Goal: Task Accomplishment & Management: Use online tool/utility

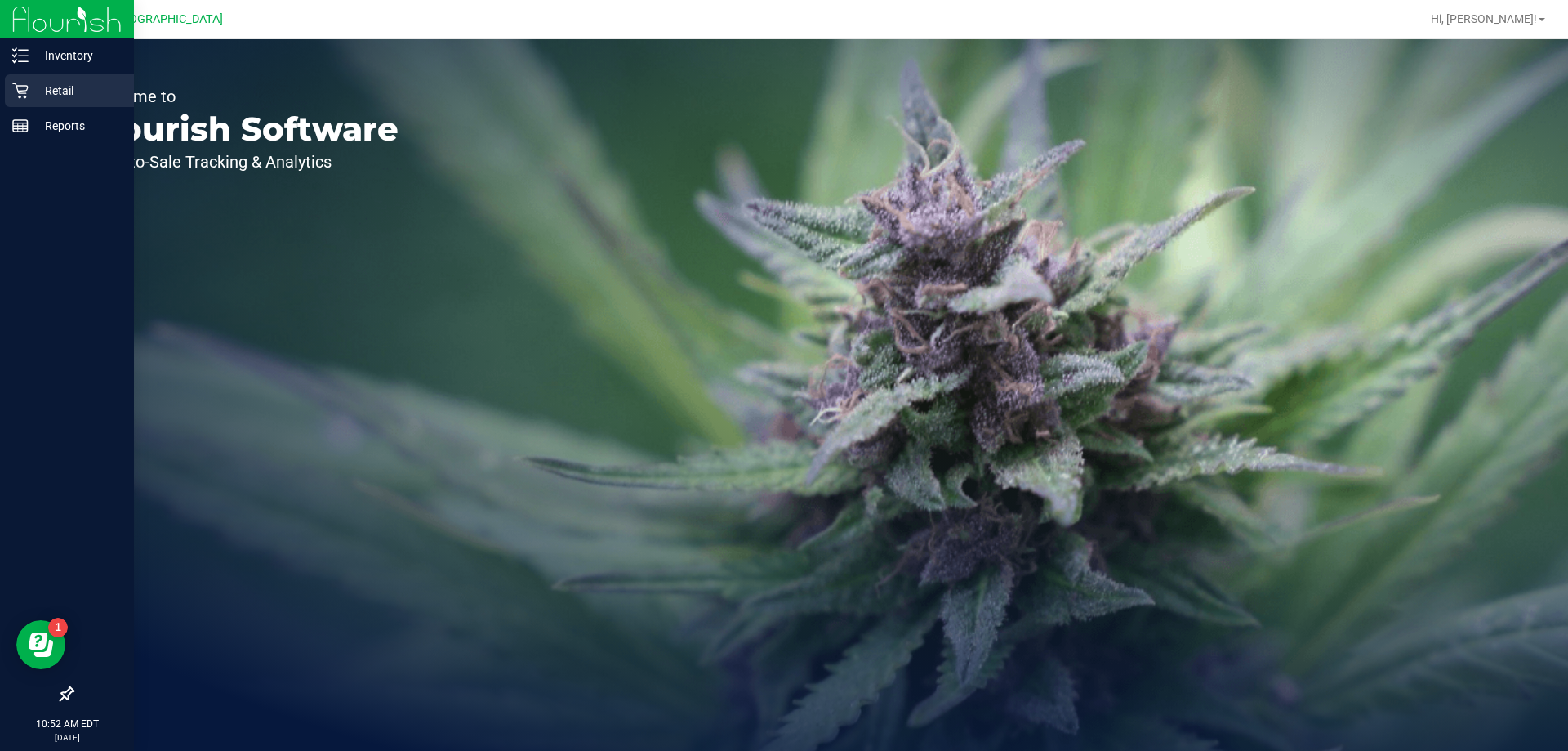
click at [57, 92] on p "Retail" at bounding box center [78, 91] width 98 height 20
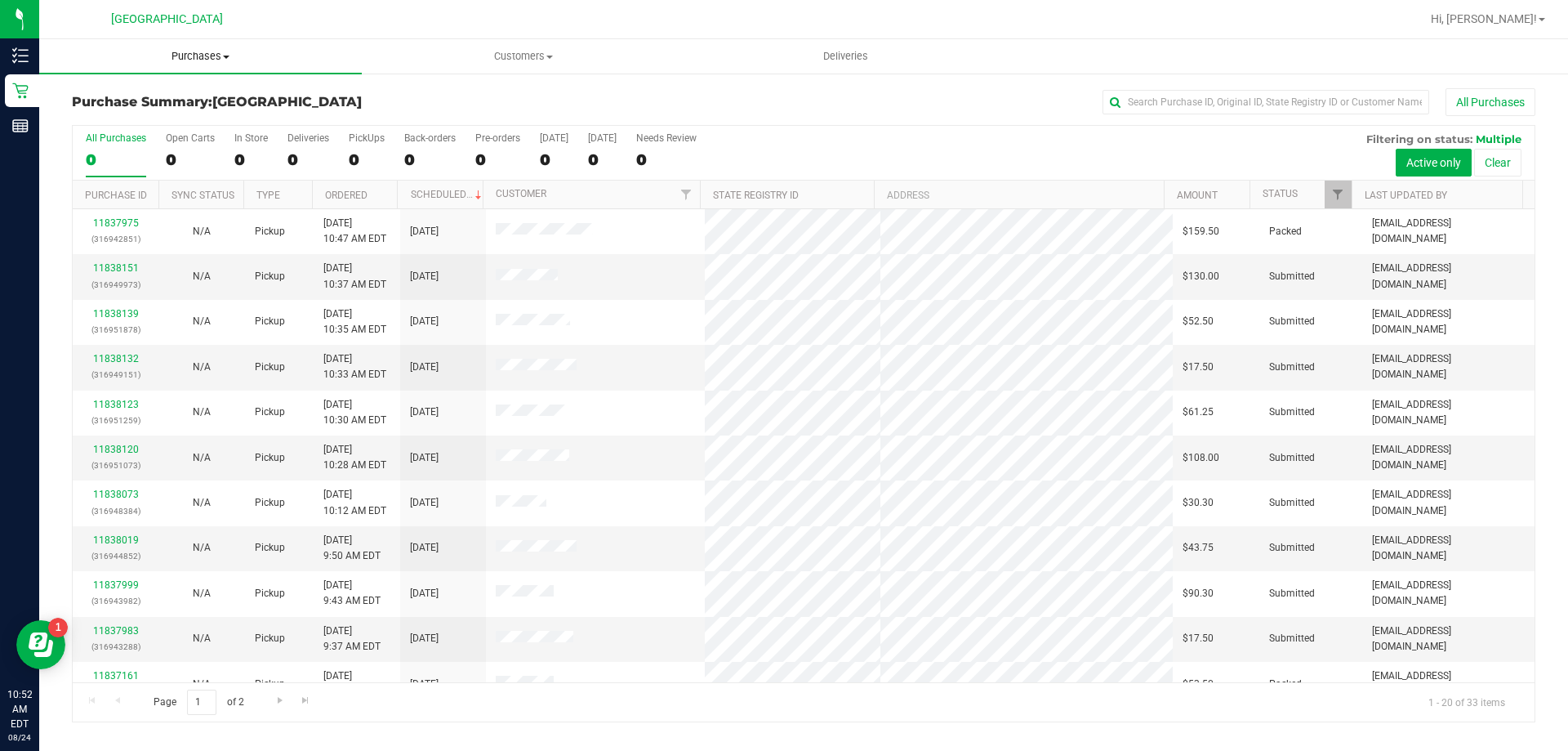
click at [213, 57] on span "Purchases" at bounding box center [200, 56] width 323 height 15
click at [130, 123] on span "Fulfillment" at bounding box center [90, 118] width 101 height 14
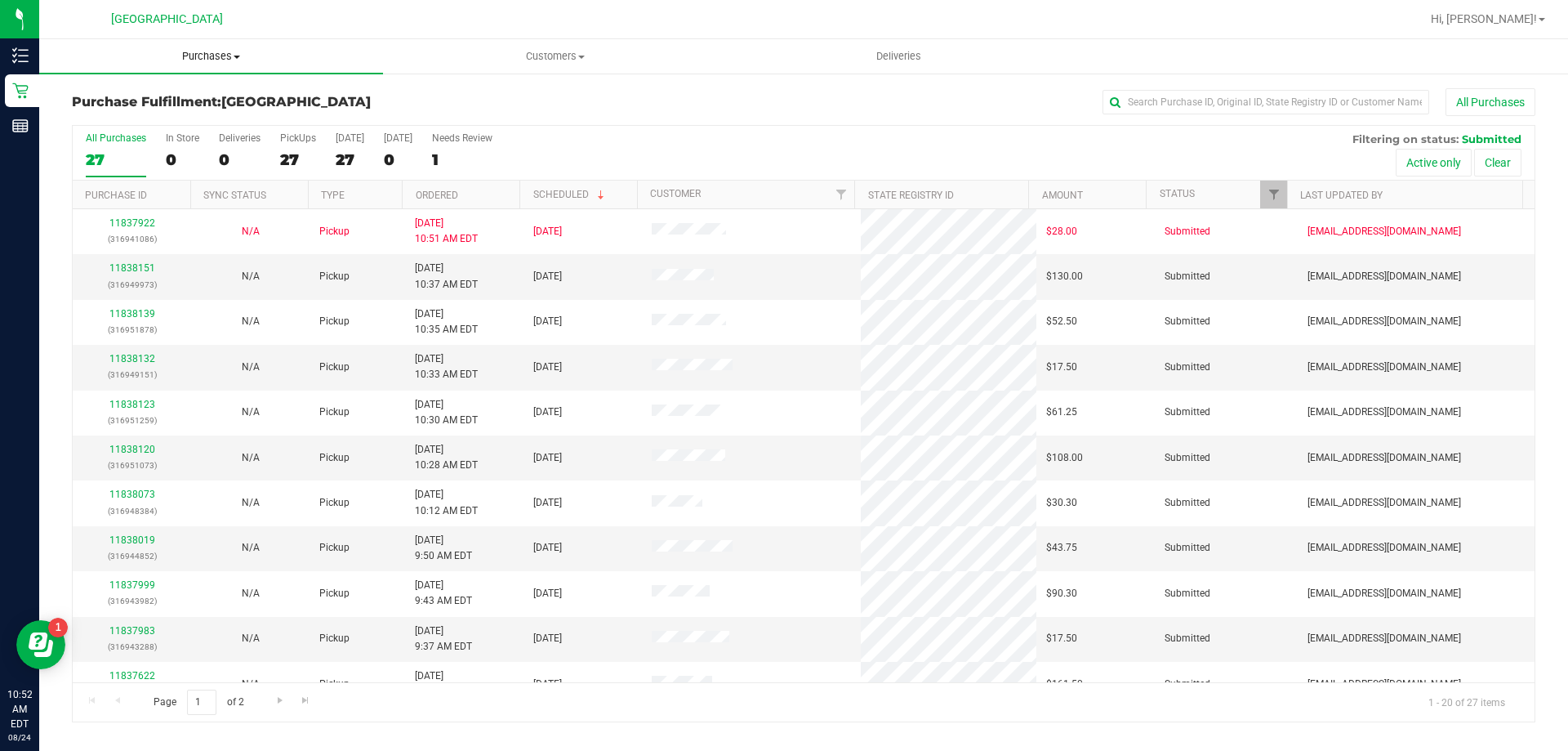
click at [213, 61] on span "Purchases" at bounding box center [211, 56] width 344 height 15
click at [135, 116] on span "Fulfillment" at bounding box center [90, 118] width 101 height 14
click at [443, 197] on link "Ordered" at bounding box center [437, 195] width 42 height 11
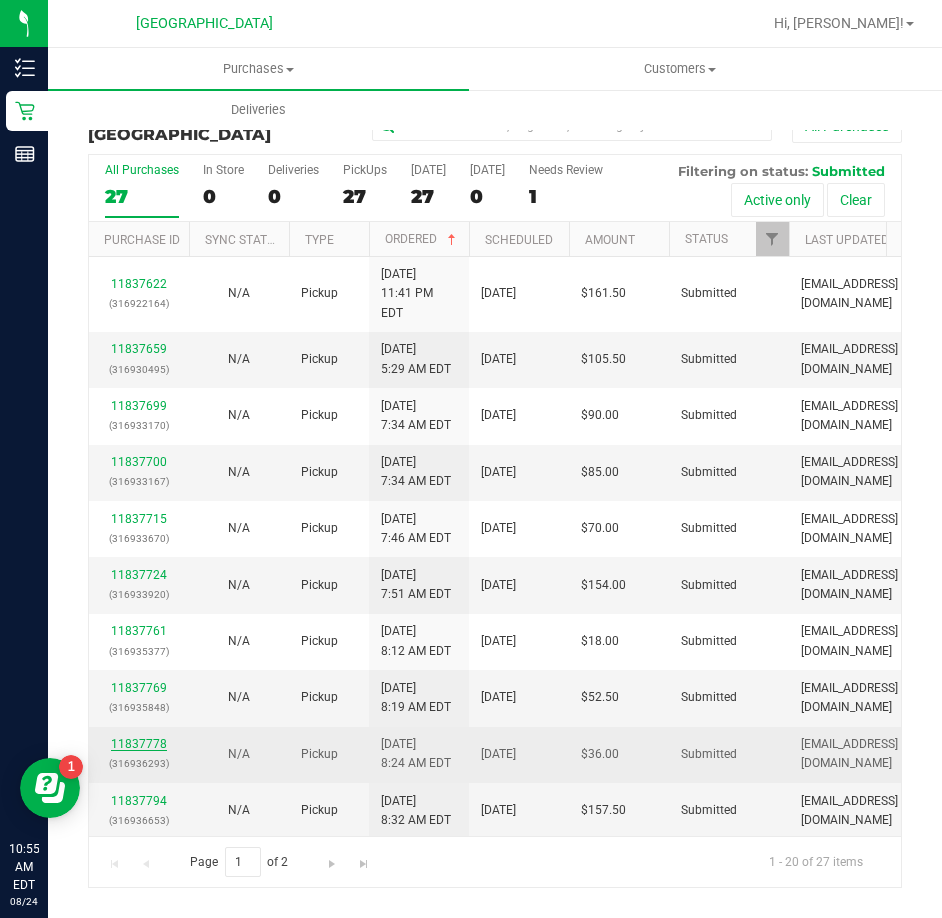
click at [135, 737] on link "11837778" at bounding box center [139, 744] width 56 height 14
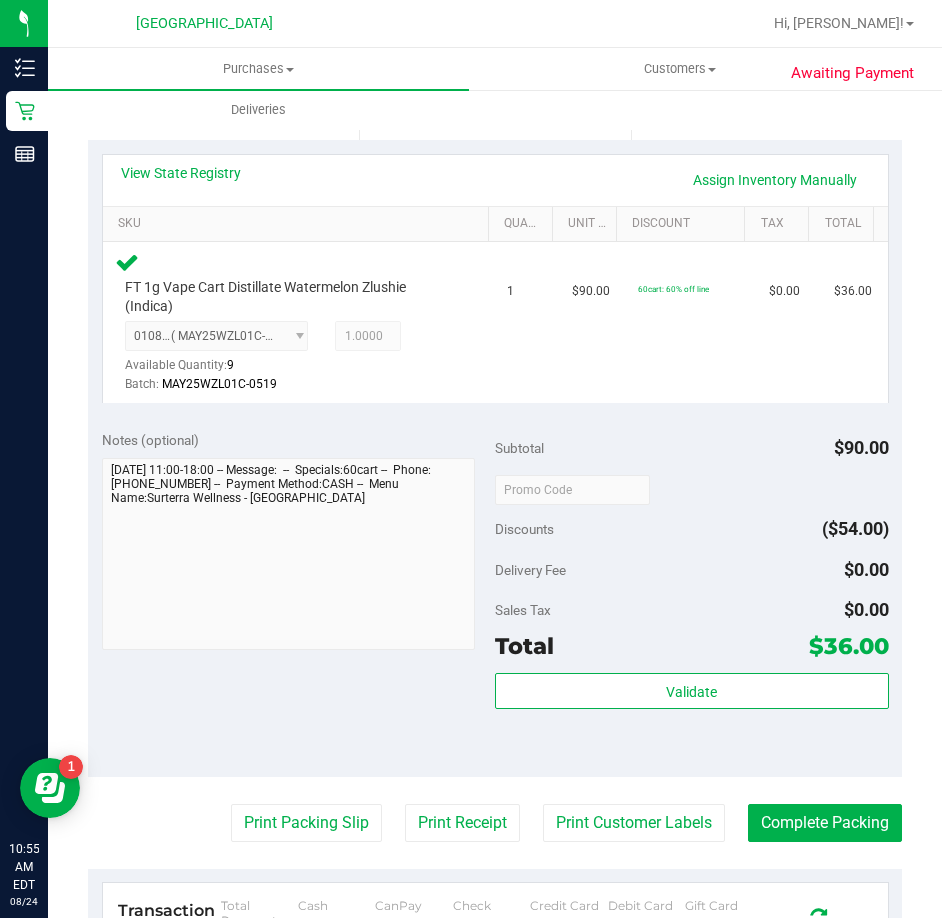
scroll to position [400, 0]
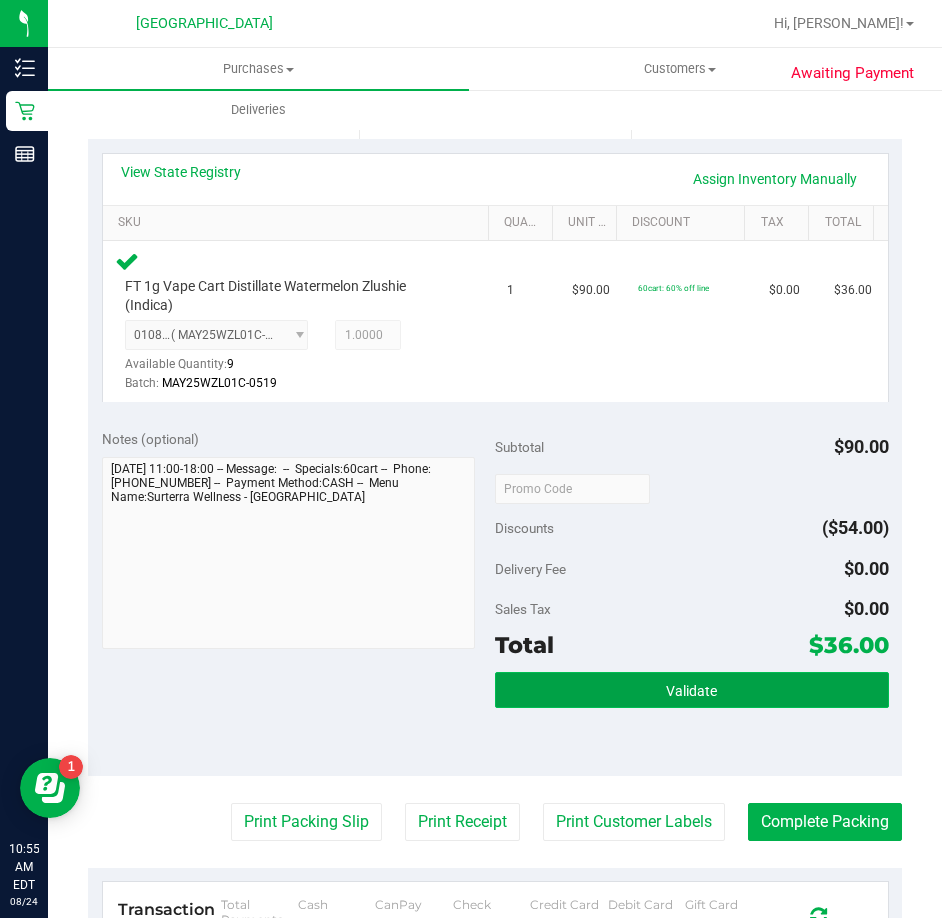
click at [612, 689] on button "Validate" at bounding box center [692, 690] width 394 height 36
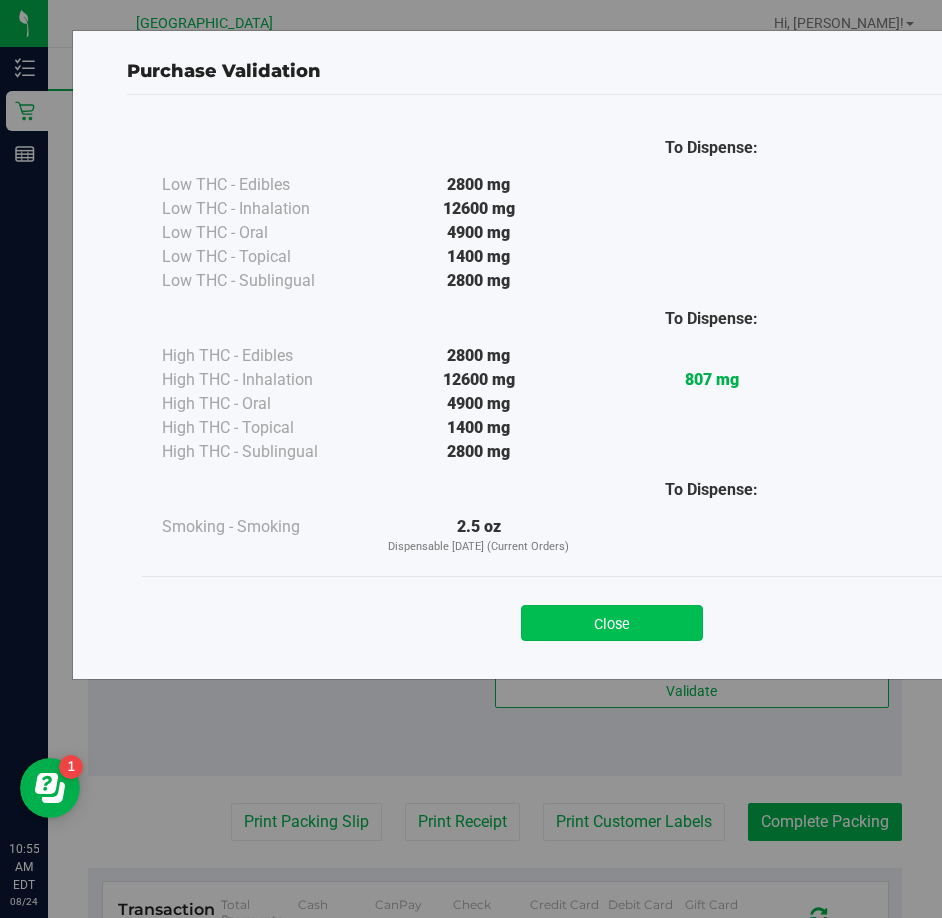
click at [594, 613] on button "Close" at bounding box center [612, 623] width 182 height 36
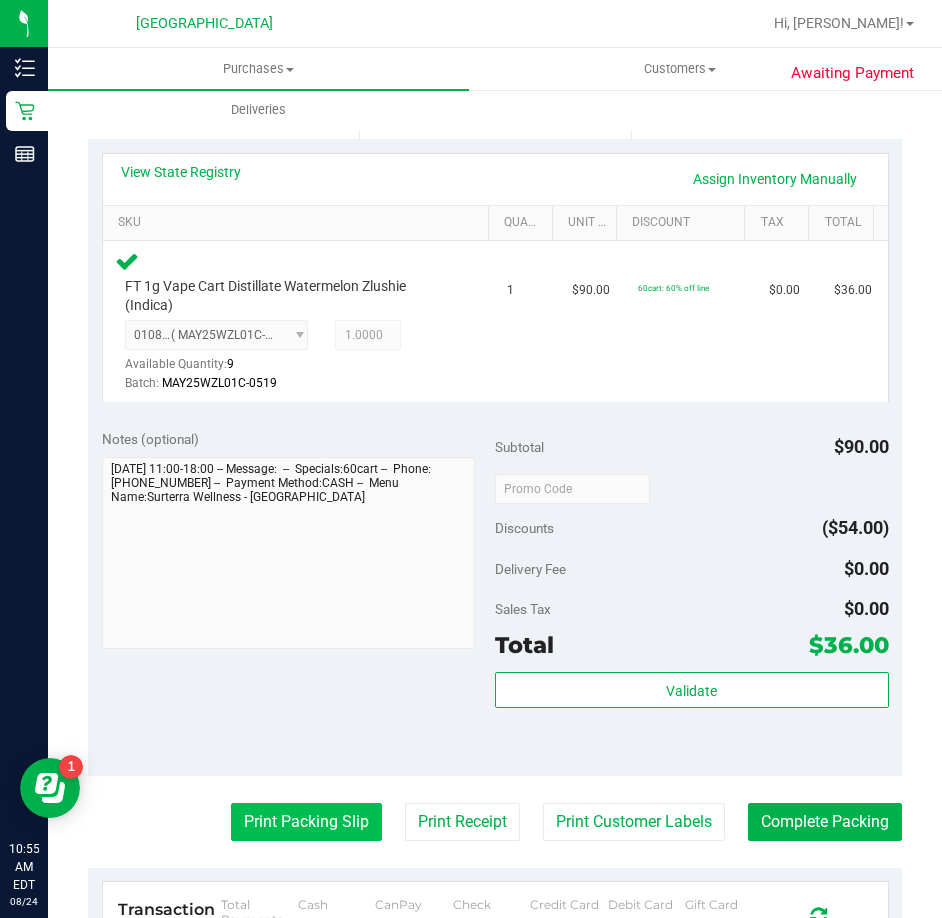
click at [318, 824] on button "Print Packing Slip" at bounding box center [306, 822] width 151 height 38
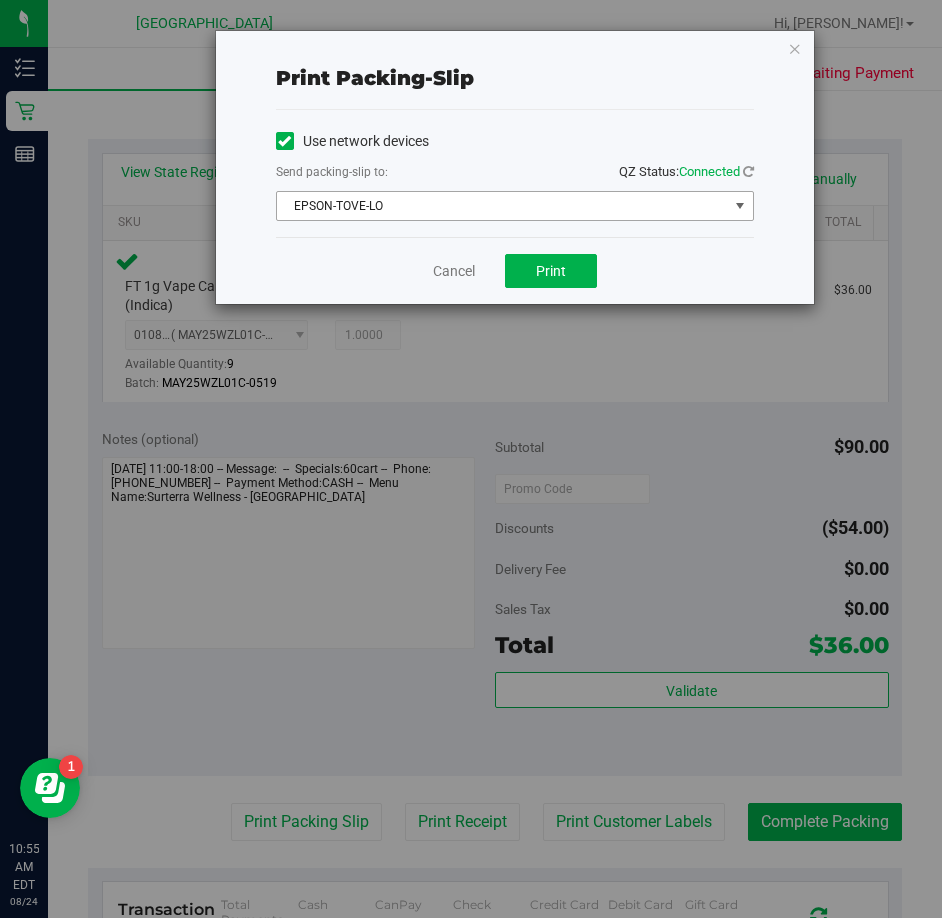
click at [591, 210] on span "EPSON-TOVE-LO" at bounding box center [502, 206] width 451 height 28
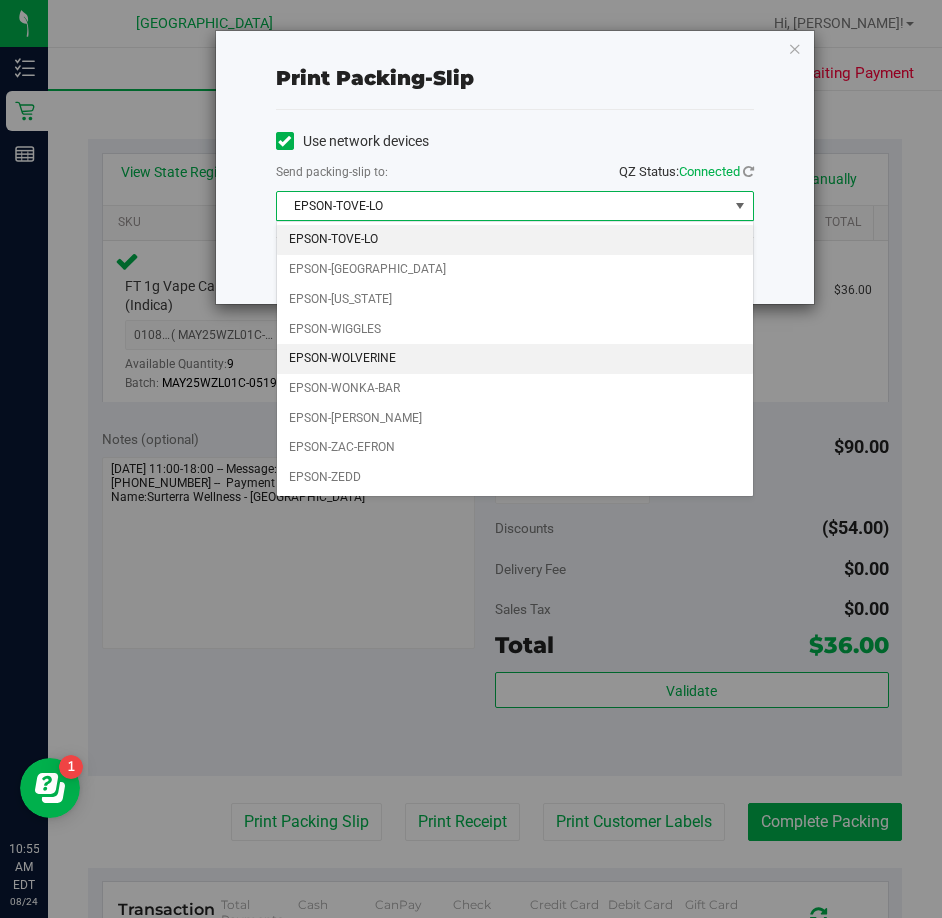
click at [400, 365] on li "EPSON-WOLVERINE" at bounding box center [515, 359] width 476 height 30
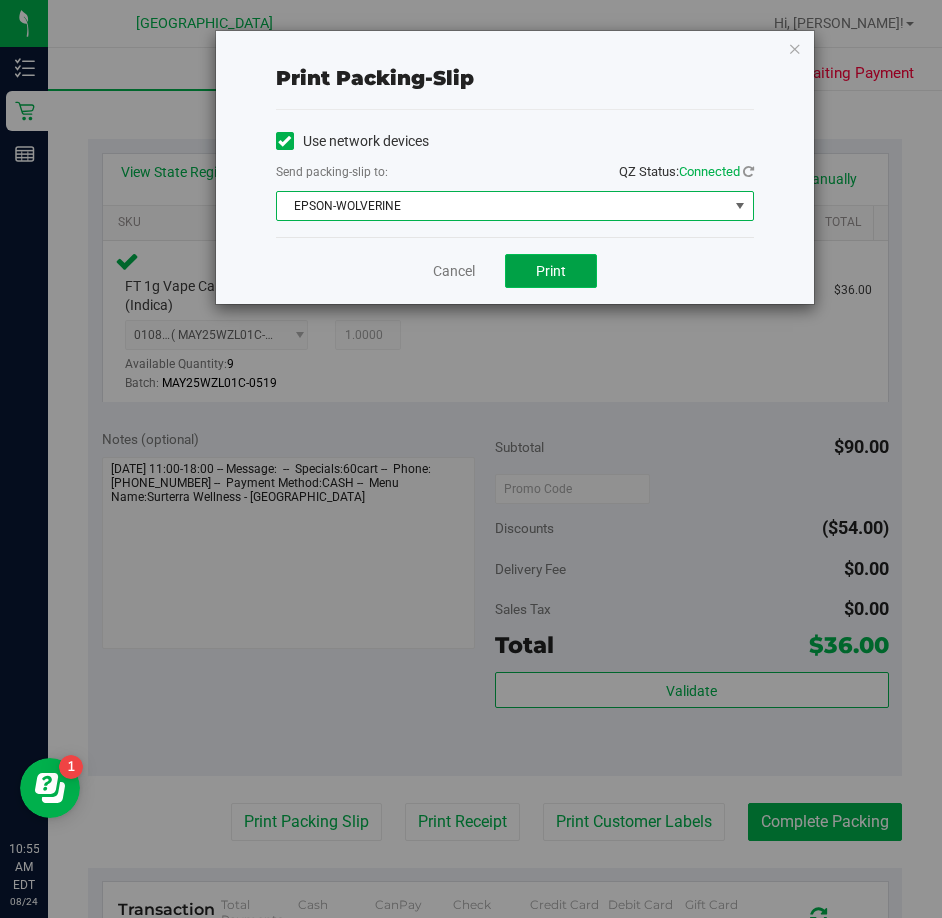
click at [540, 277] on span "Print" at bounding box center [551, 271] width 30 height 16
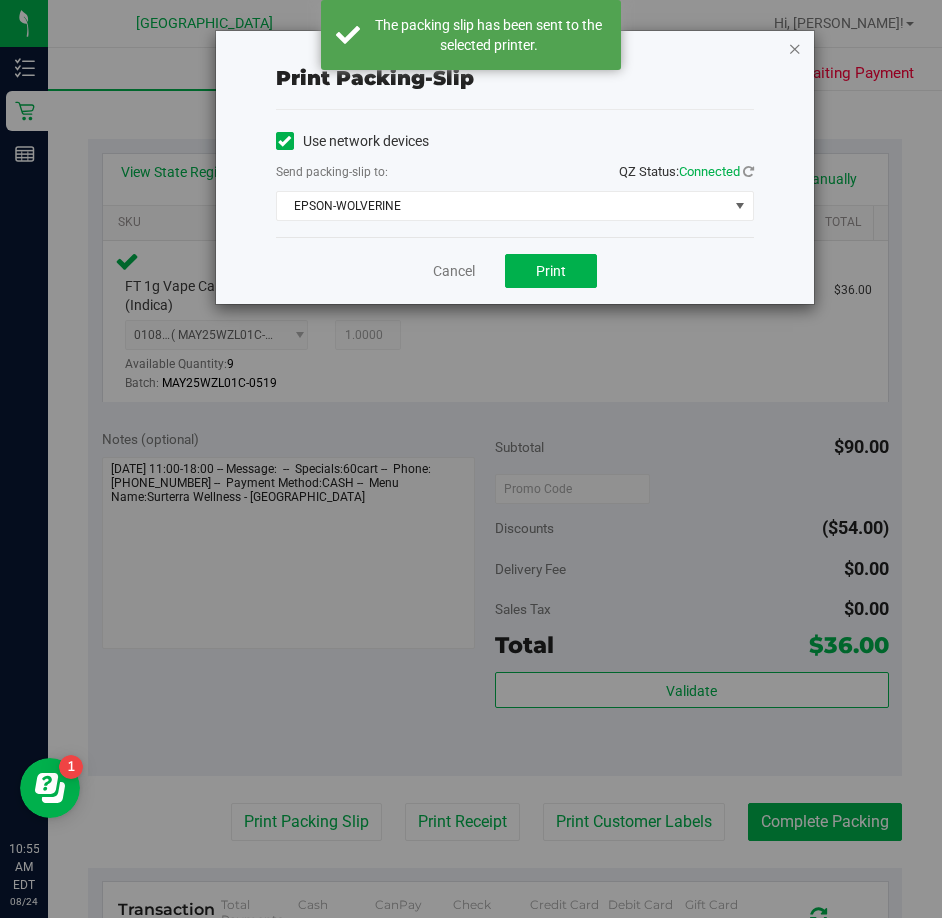
click at [789, 50] on icon "button" at bounding box center [795, 48] width 14 height 24
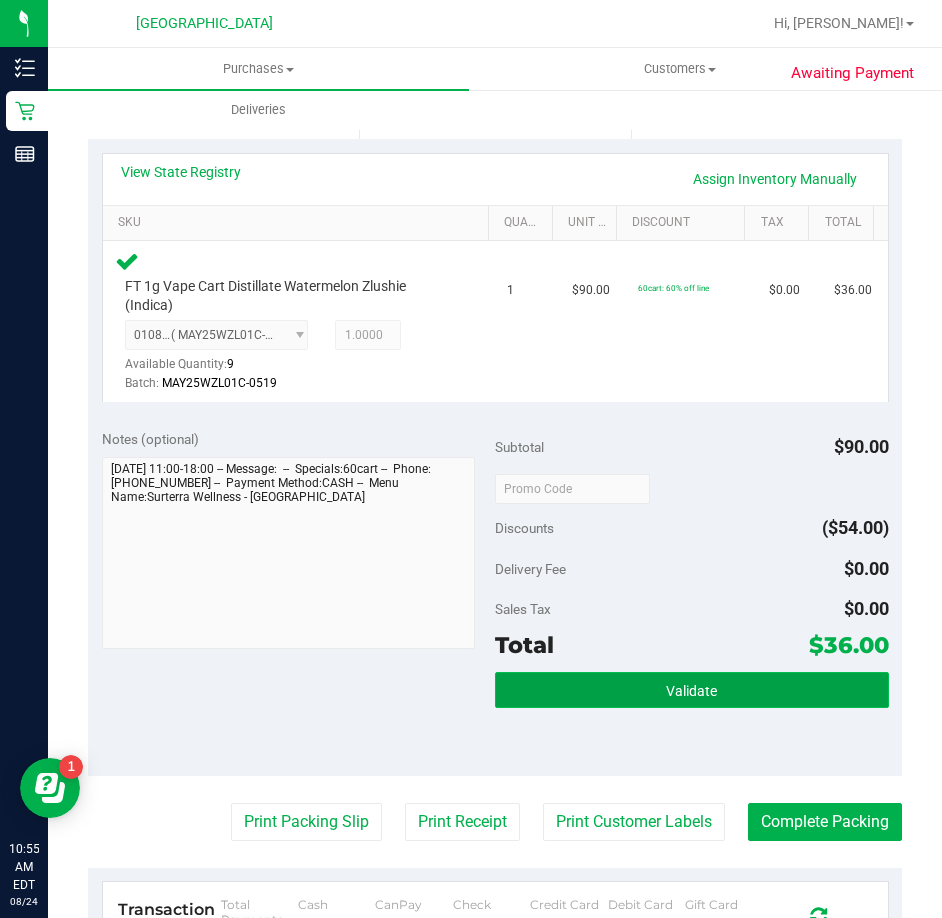
click at [720, 696] on button "Validate" at bounding box center [692, 690] width 394 height 36
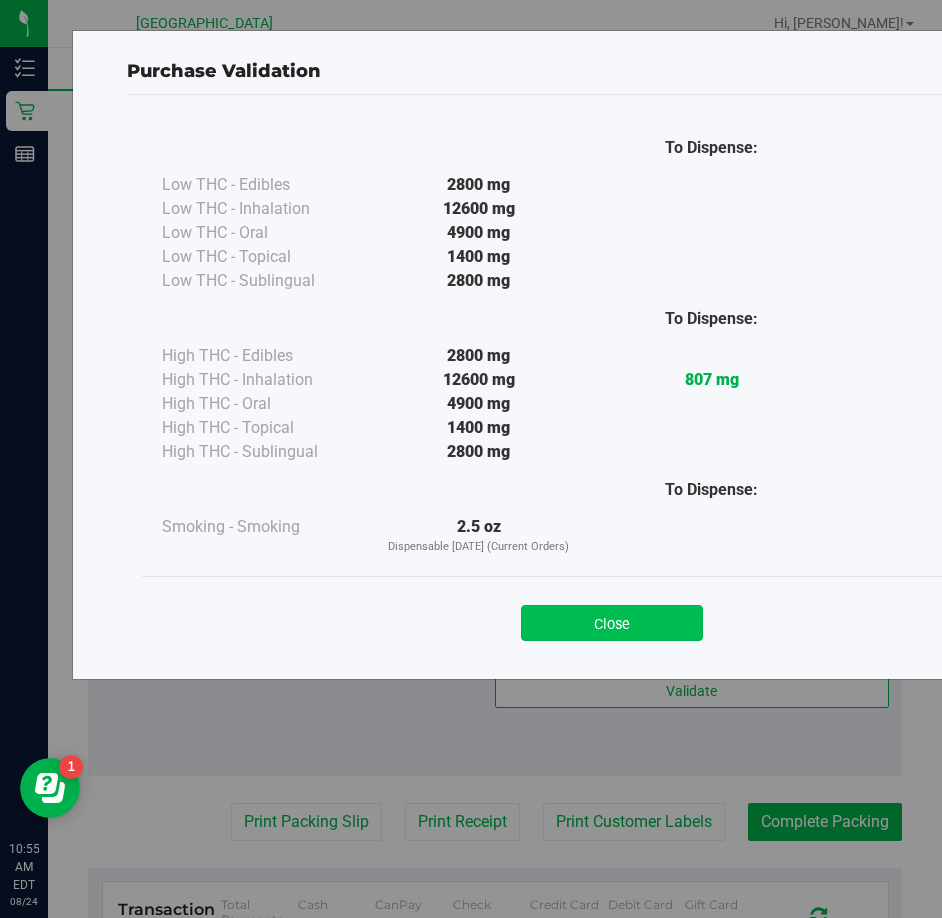
click at [661, 609] on button "Close" at bounding box center [612, 623] width 182 height 36
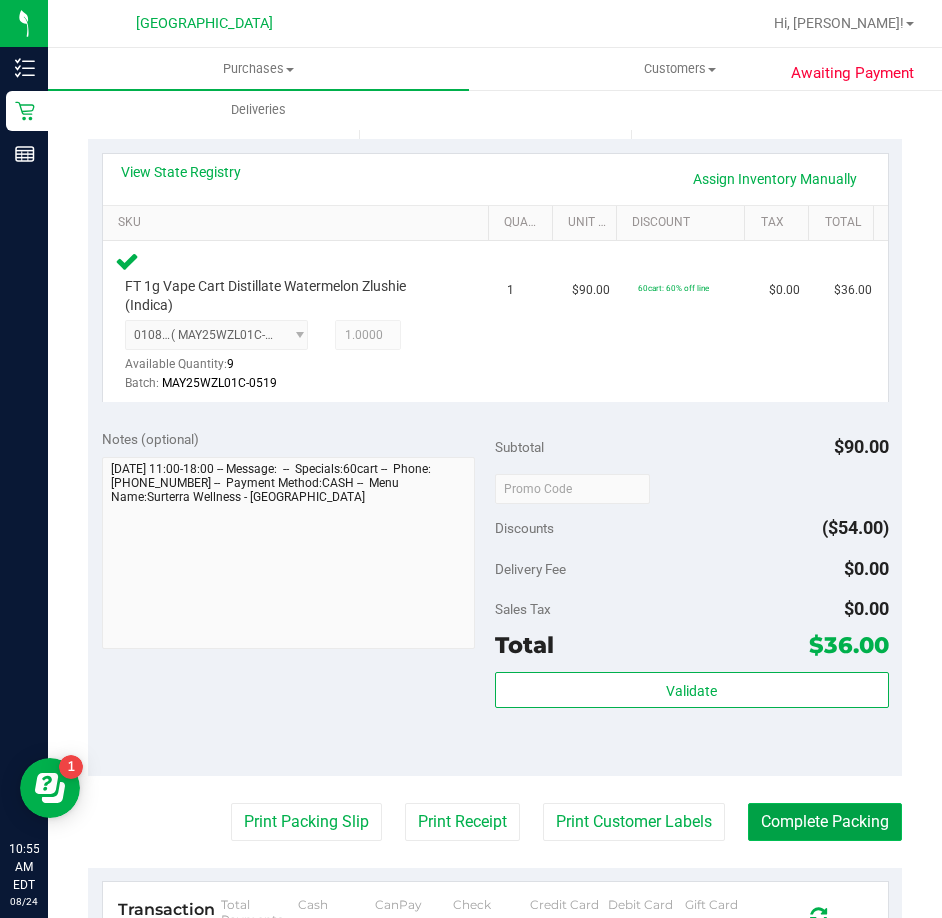
click at [769, 816] on button "Complete Packing" at bounding box center [825, 822] width 154 height 38
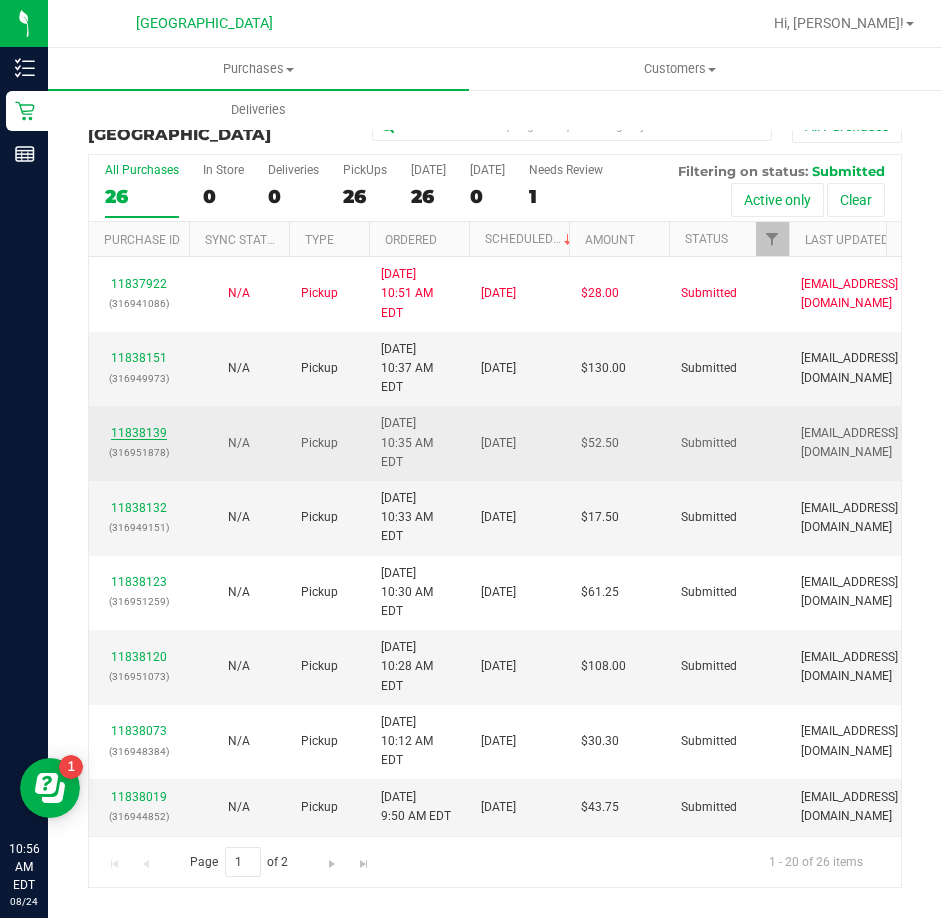
click at [147, 426] on link "11838139" at bounding box center [139, 433] width 56 height 14
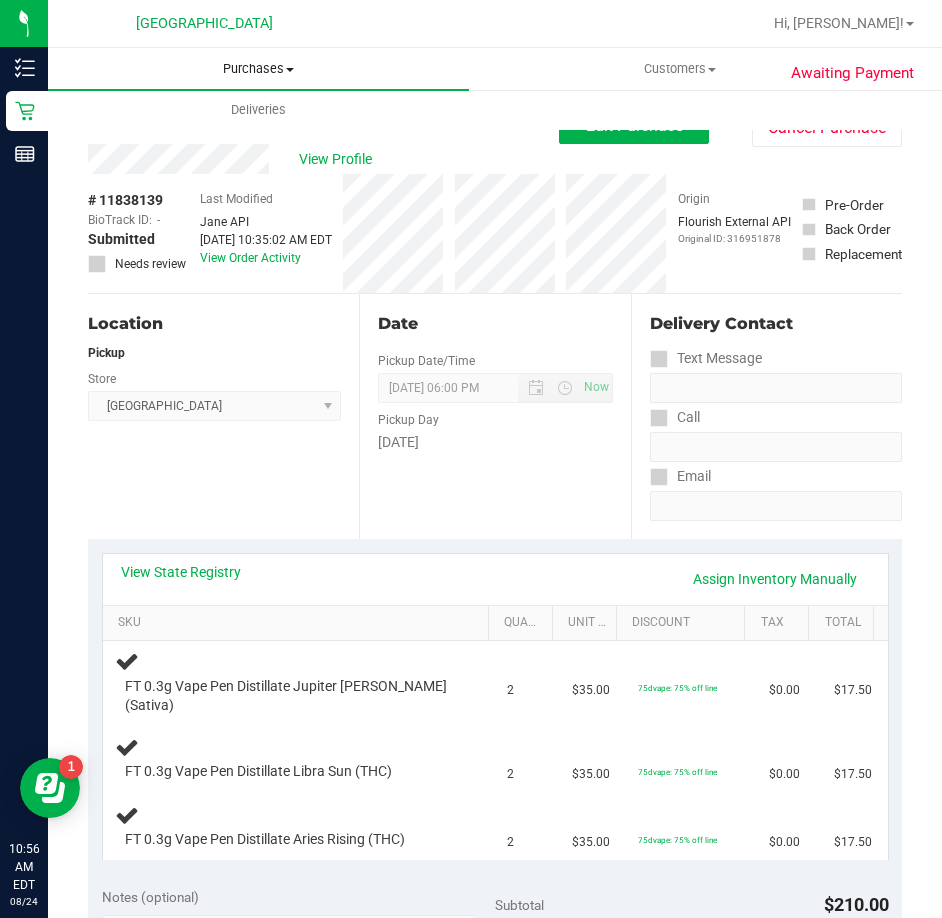
click at [256, 67] on span "Purchases" at bounding box center [258, 69] width 421 height 18
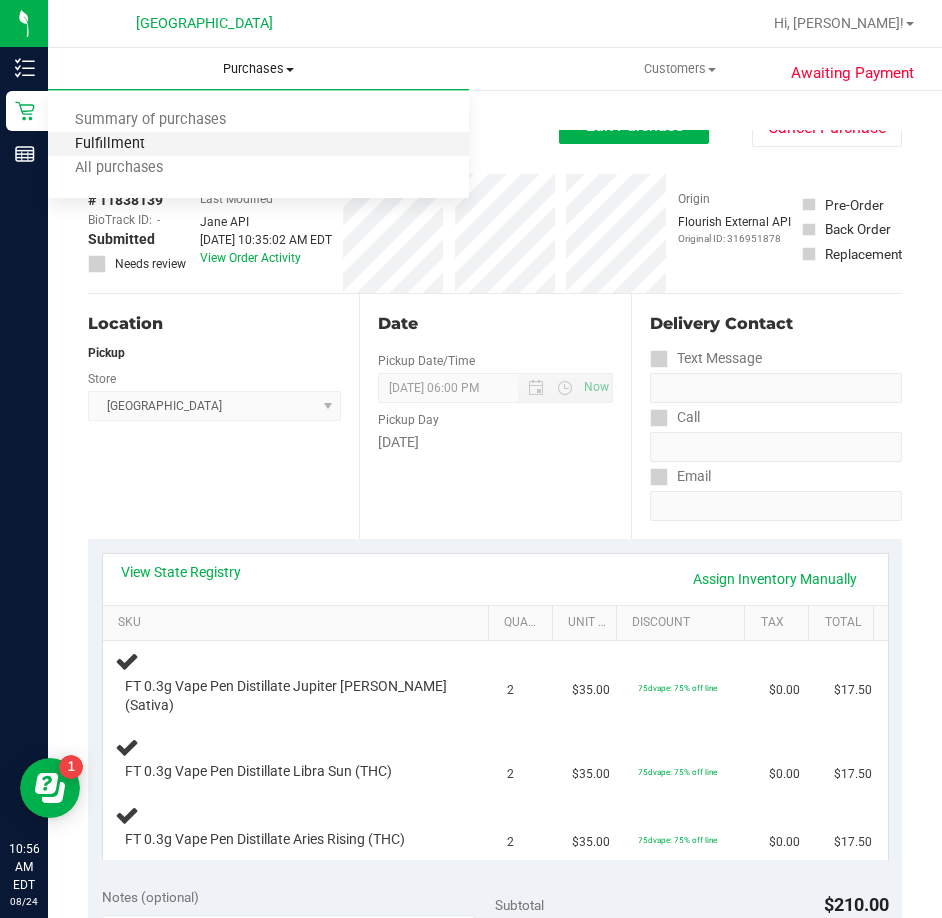
click at [145, 146] on span "Fulfillment" at bounding box center [110, 144] width 124 height 17
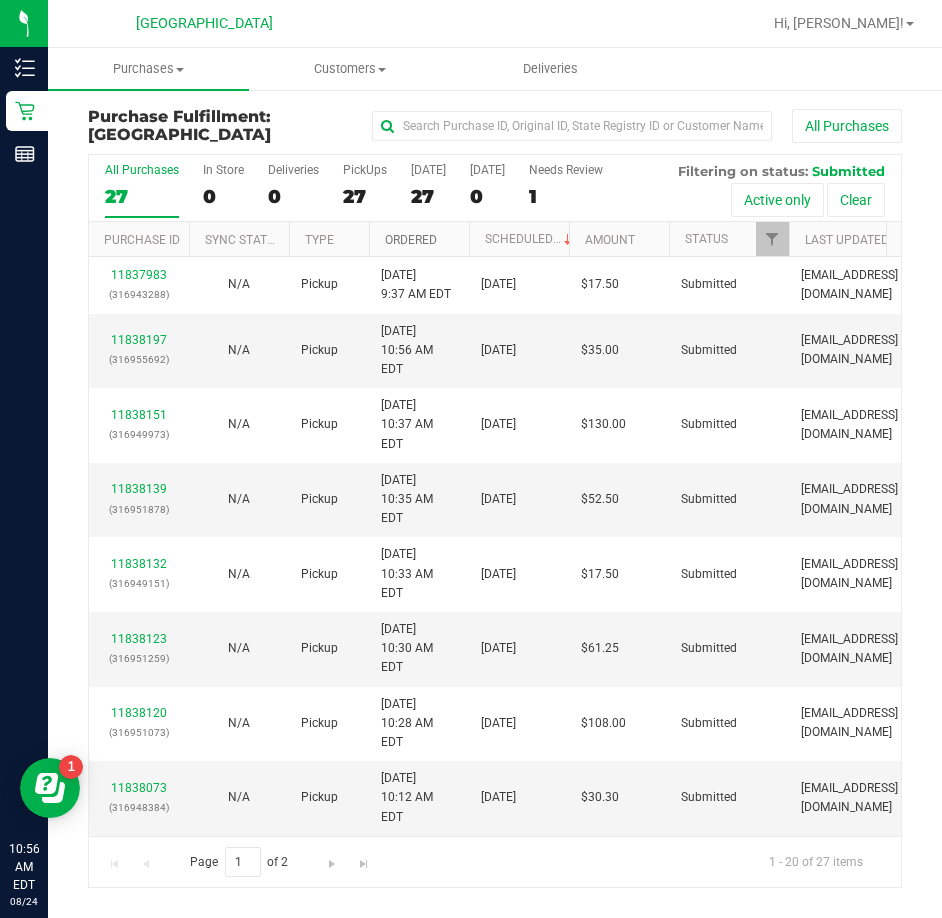
click at [410, 234] on link "Ordered" at bounding box center [411, 240] width 52 height 14
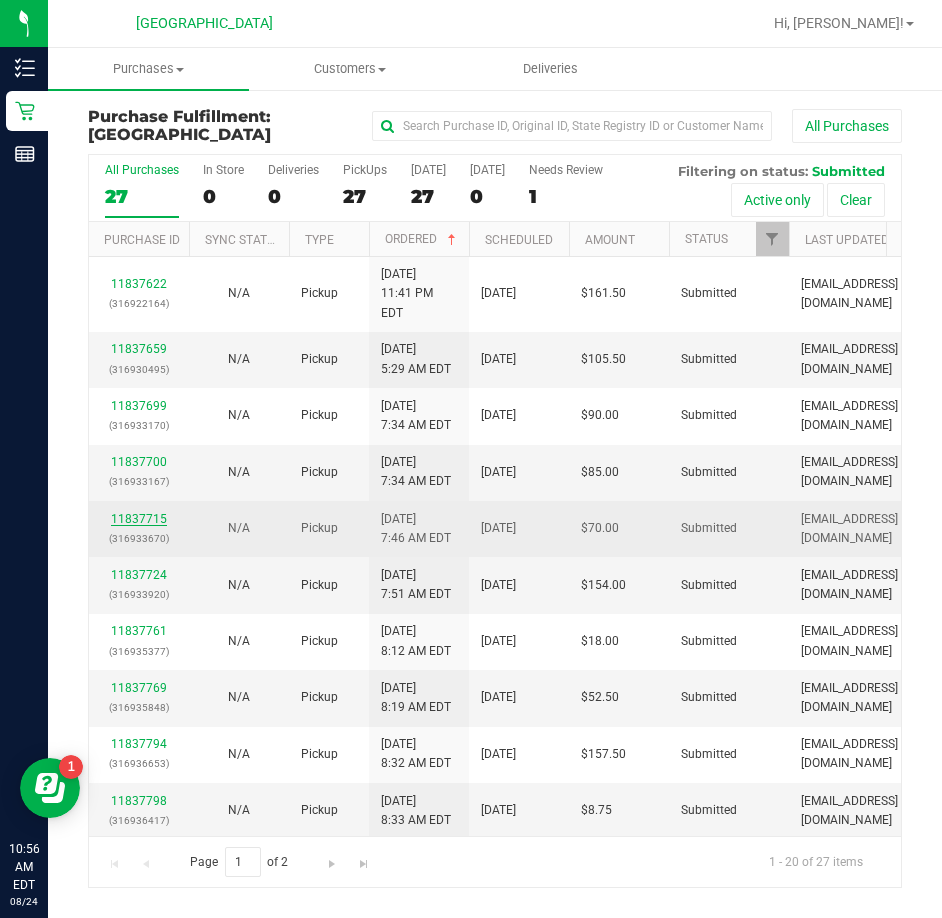
click at [155, 512] on link "11837715" at bounding box center [139, 519] width 56 height 14
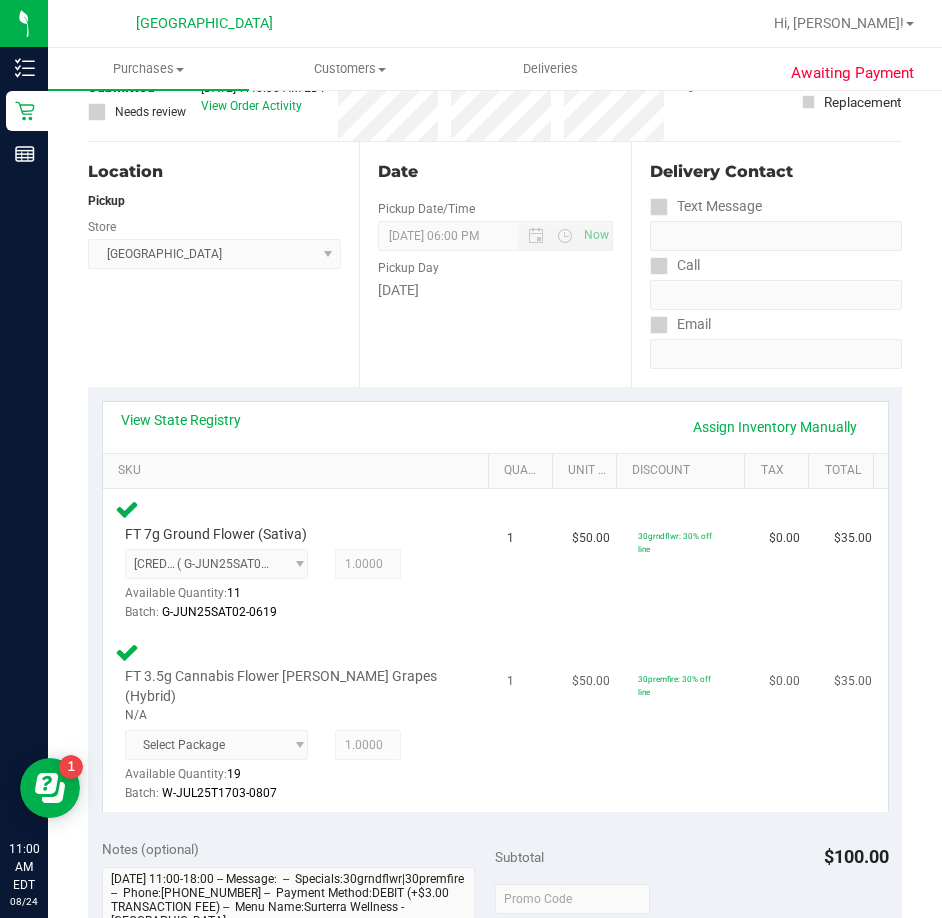
scroll to position [400, 0]
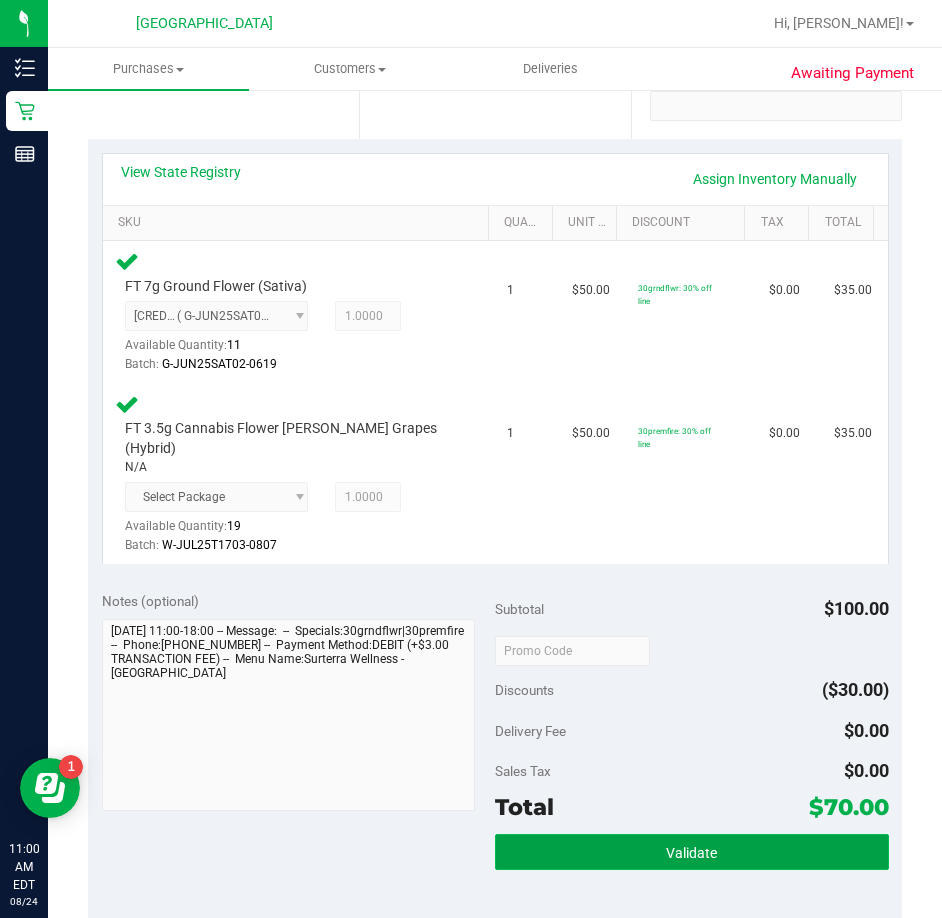
click at [678, 834] on button "Validate" at bounding box center [692, 852] width 394 height 36
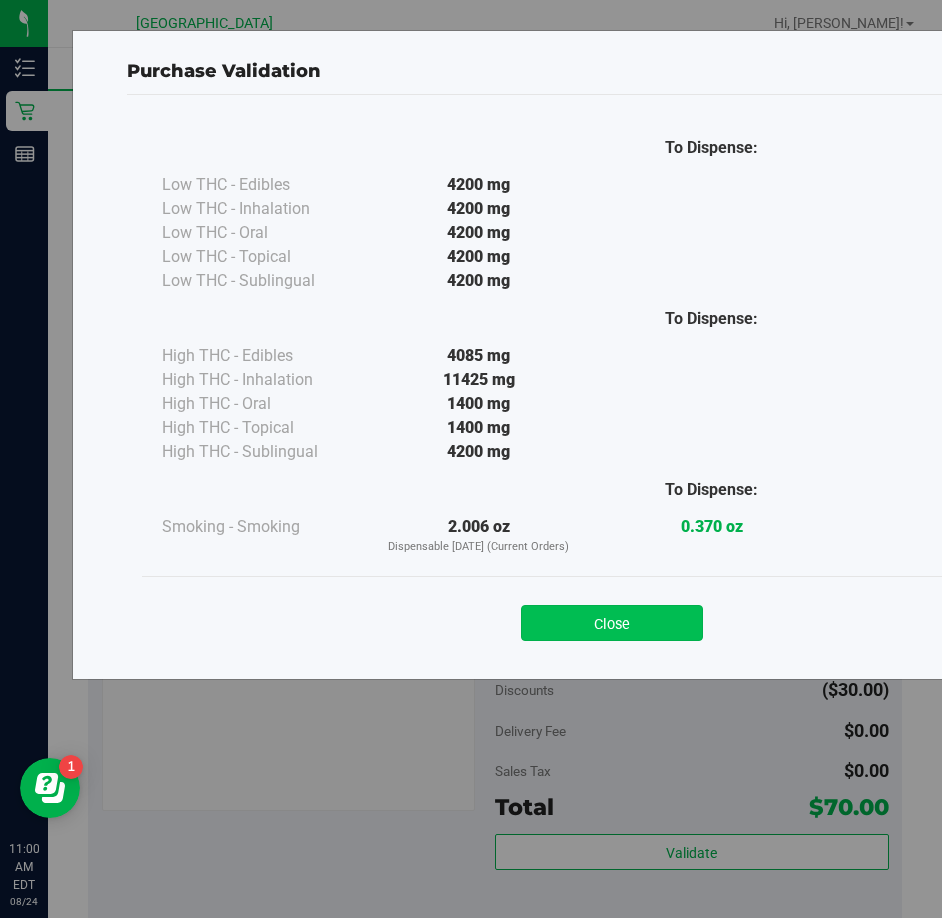
click at [628, 638] on button "Close" at bounding box center [612, 623] width 182 height 36
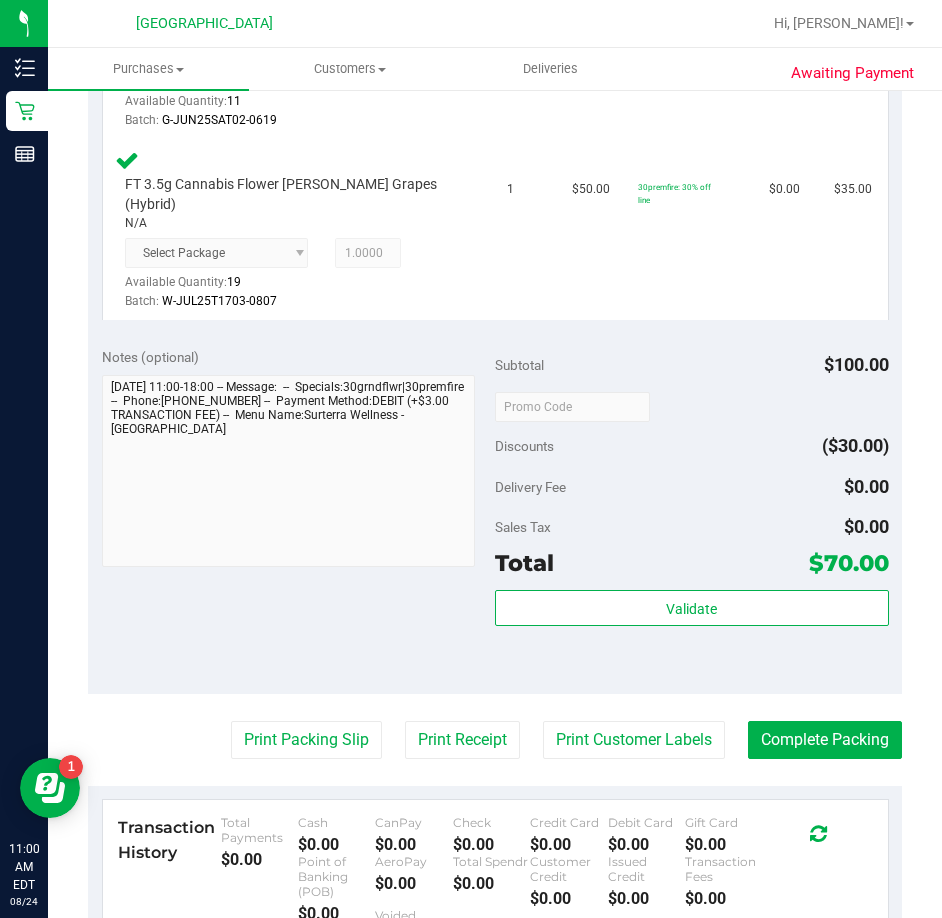
scroll to position [800, 0]
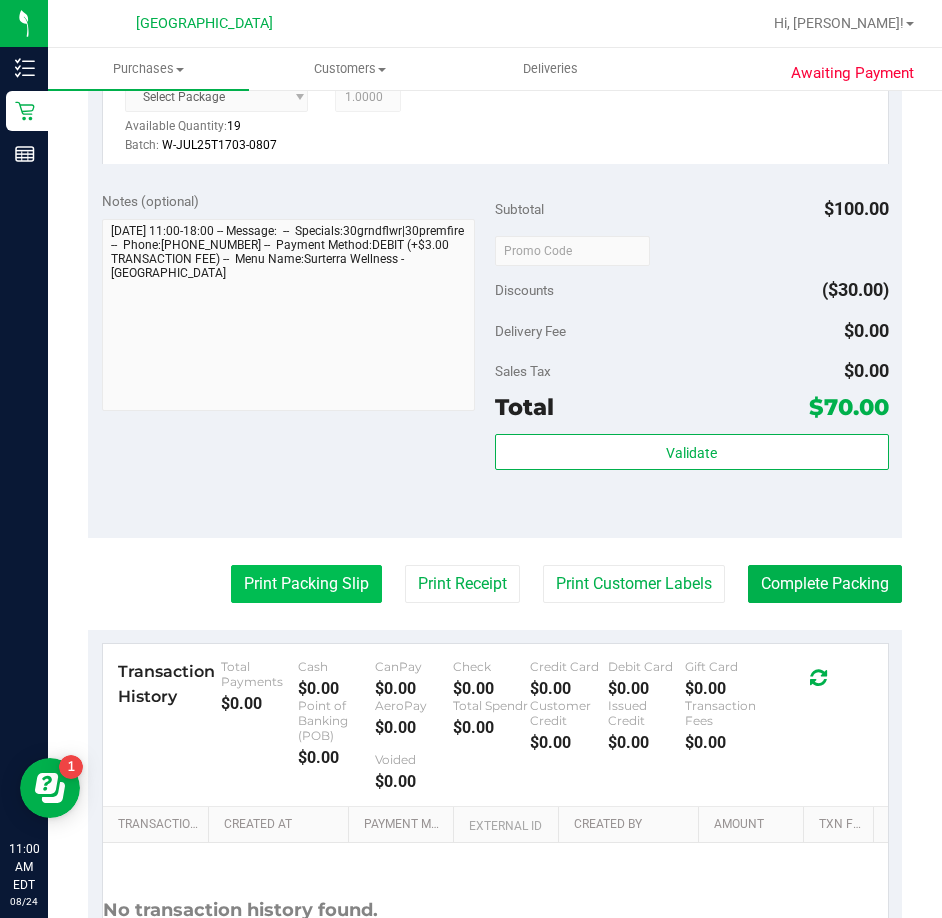
click at [321, 576] on button "Print Packing Slip" at bounding box center [306, 584] width 151 height 38
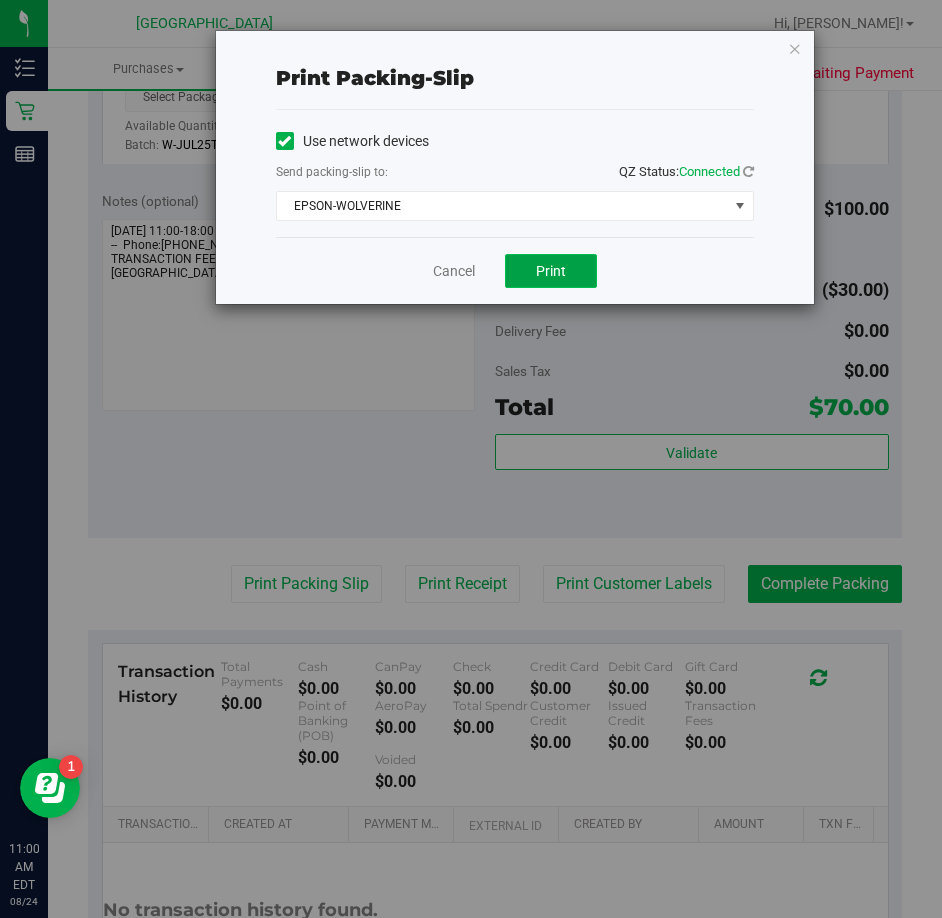
click at [523, 271] on button "Print" at bounding box center [551, 271] width 92 height 34
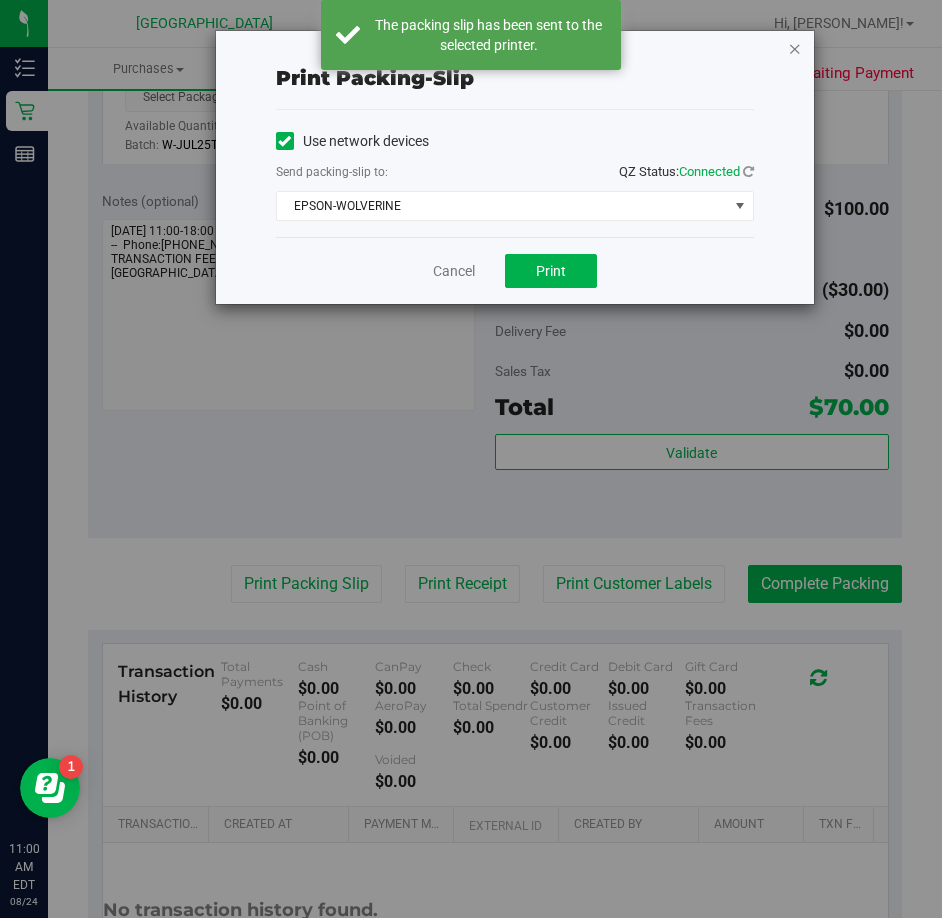
click at [795, 48] on icon "button" at bounding box center [795, 48] width 14 height 24
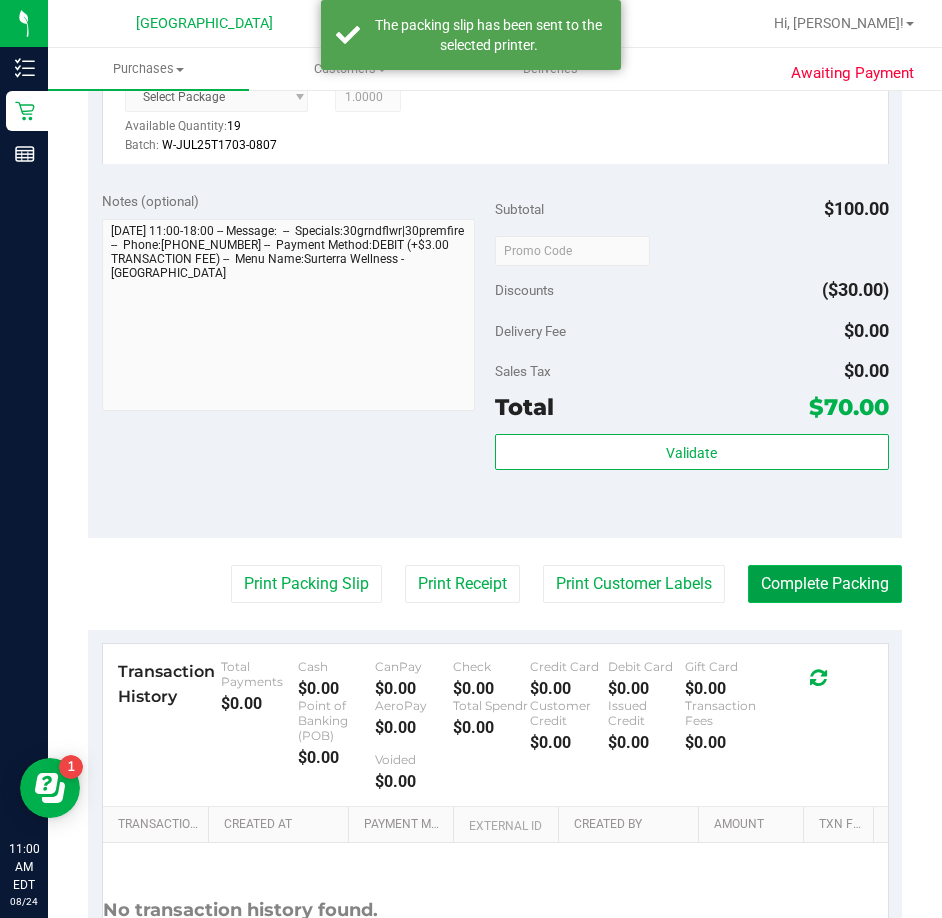
click at [800, 565] on button "Complete Packing" at bounding box center [825, 584] width 154 height 38
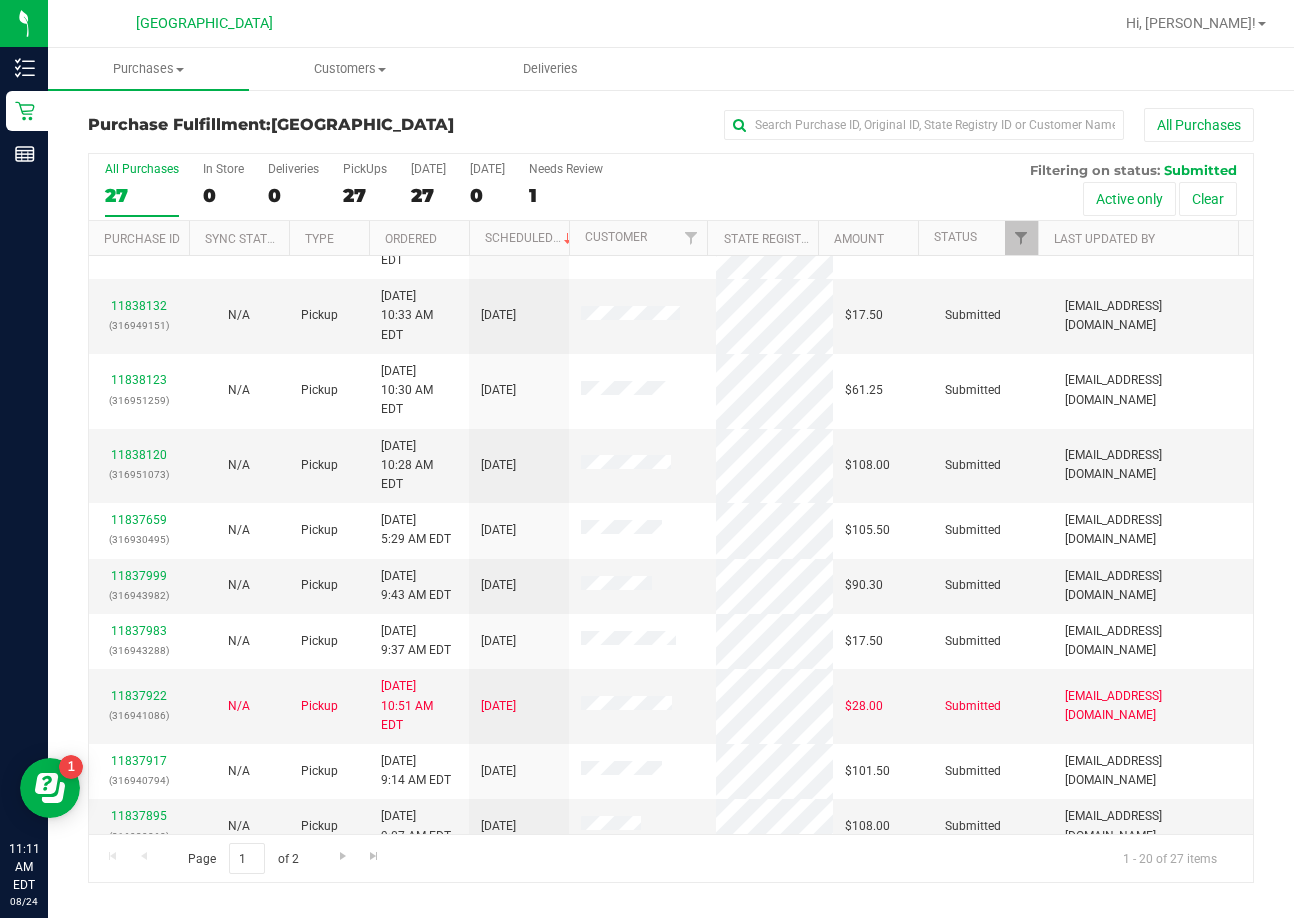
scroll to position [548, 0]
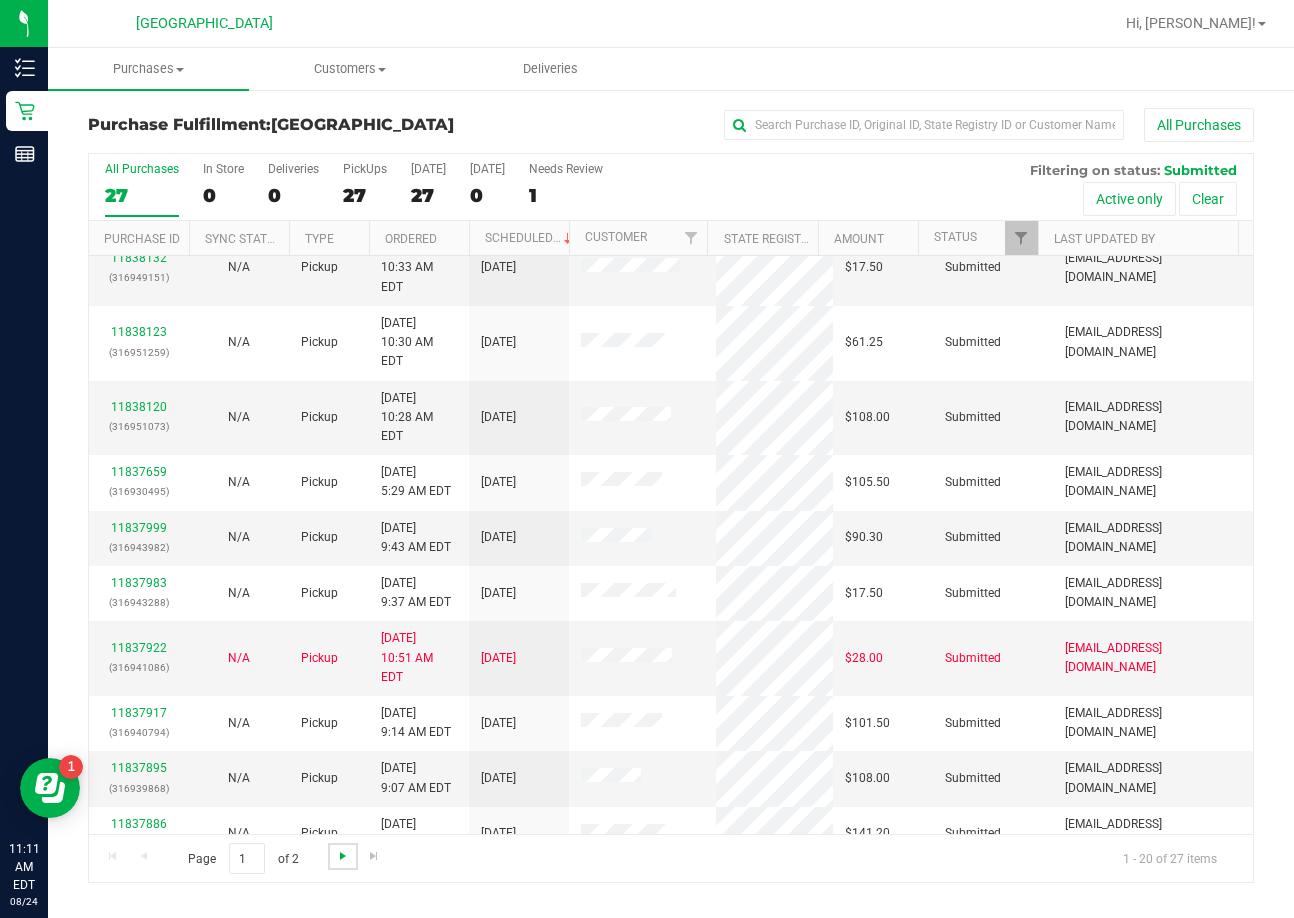
click at [335, 850] on span "Go to the next page" at bounding box center [343, 856] width 16 height 16
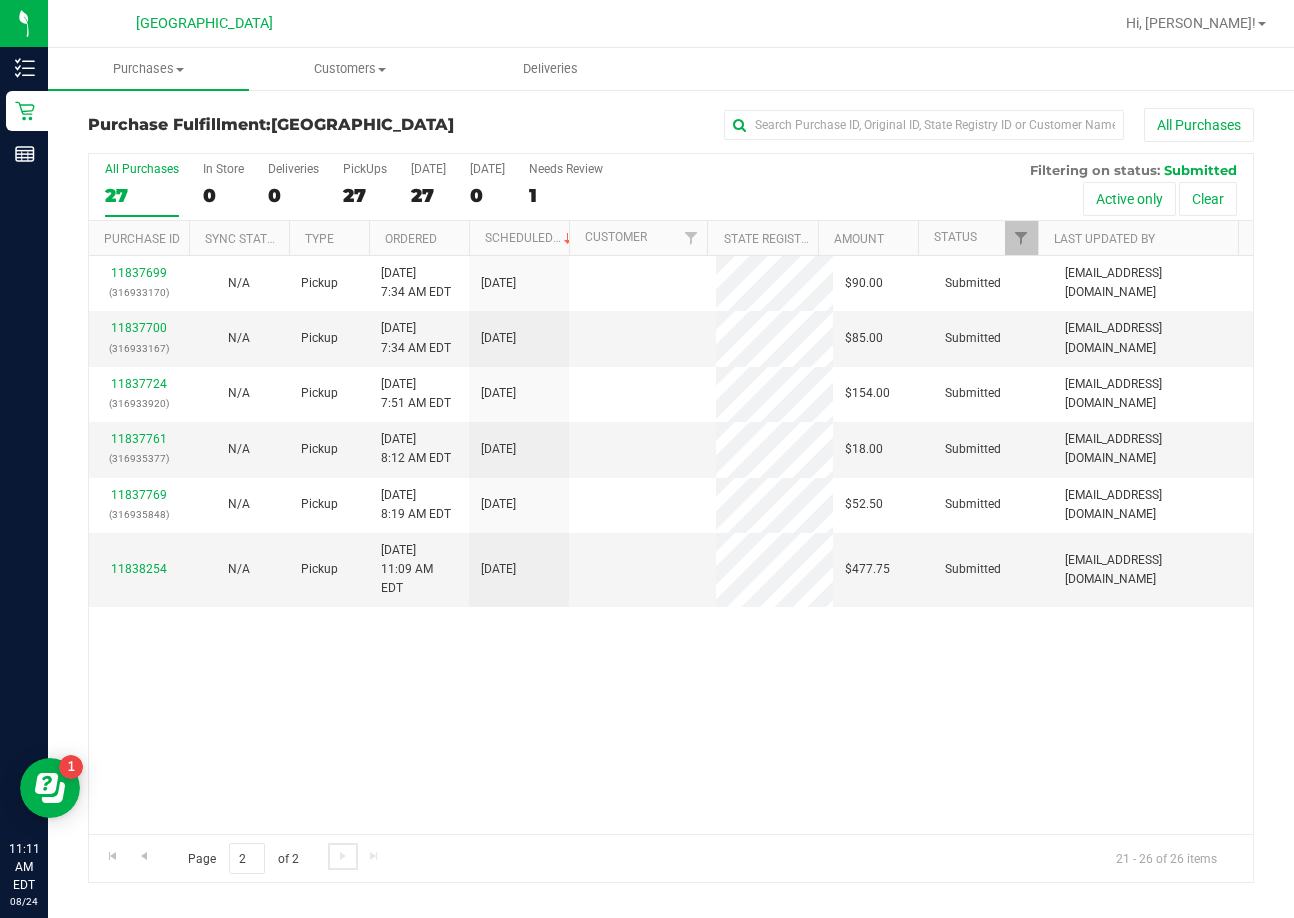
scroll to position [0, 0]
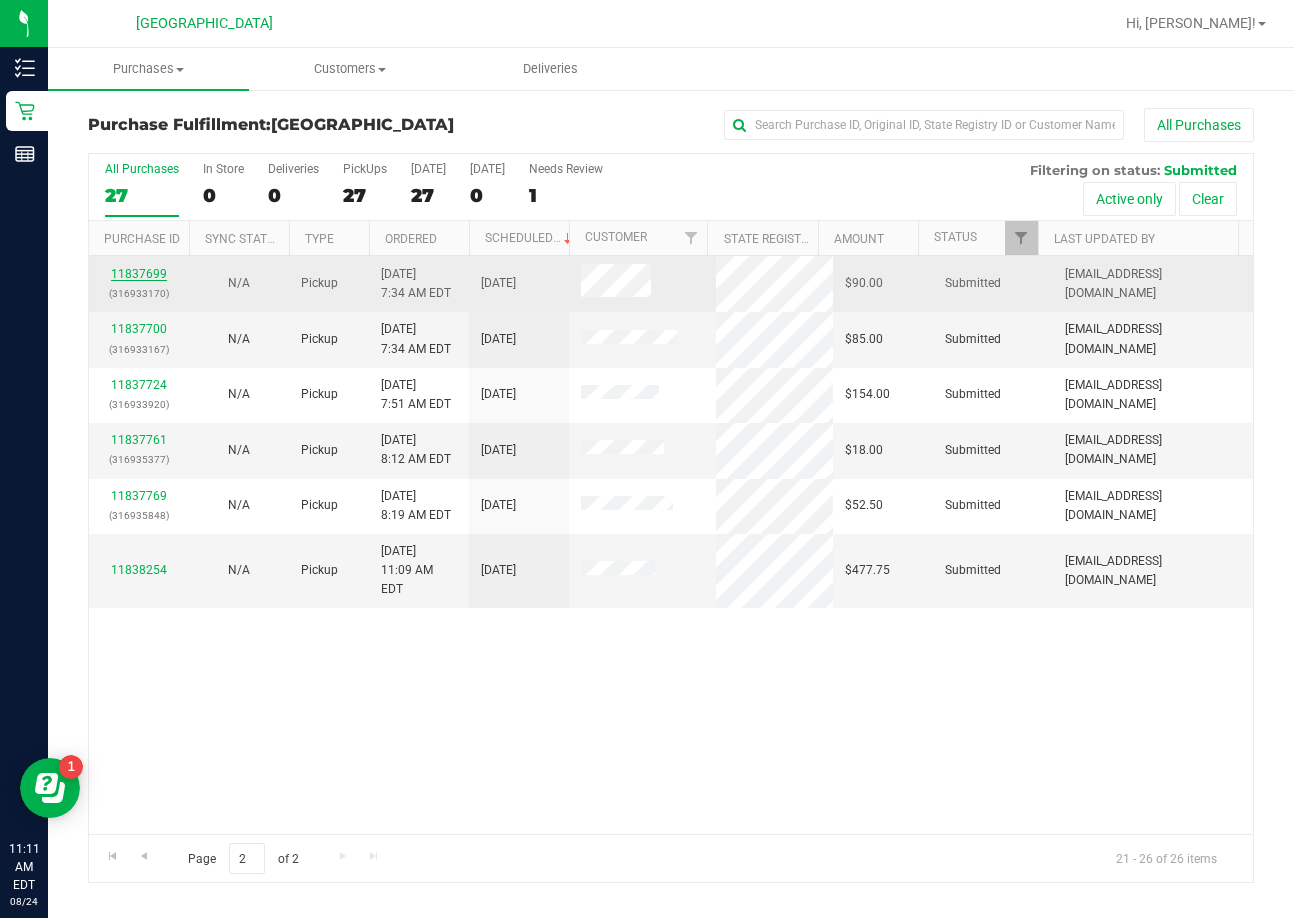
click at [160, 277] on link "11837699" at bounding box center [139, 274] width 56 height 14
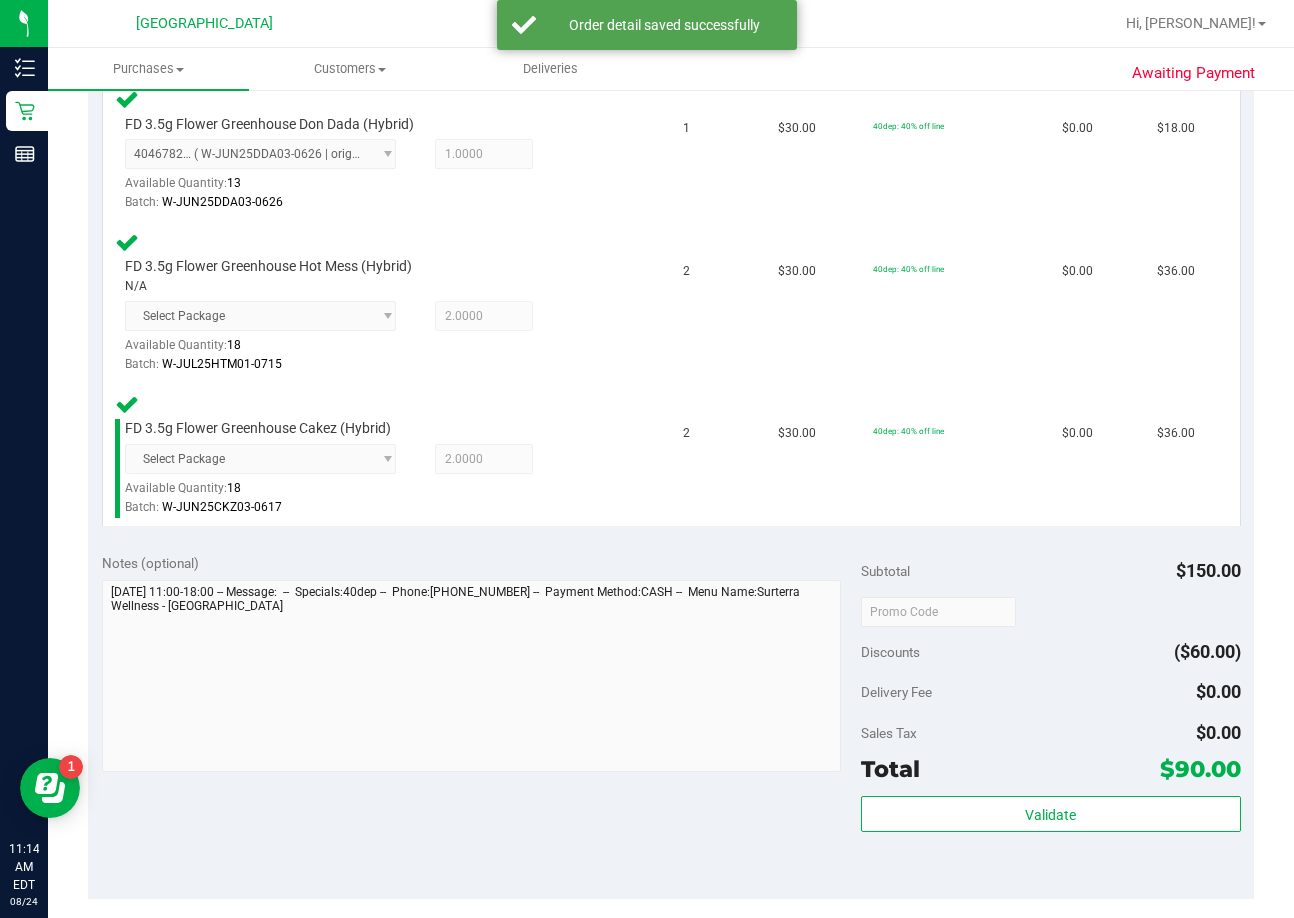
scroll to position [600, 0]
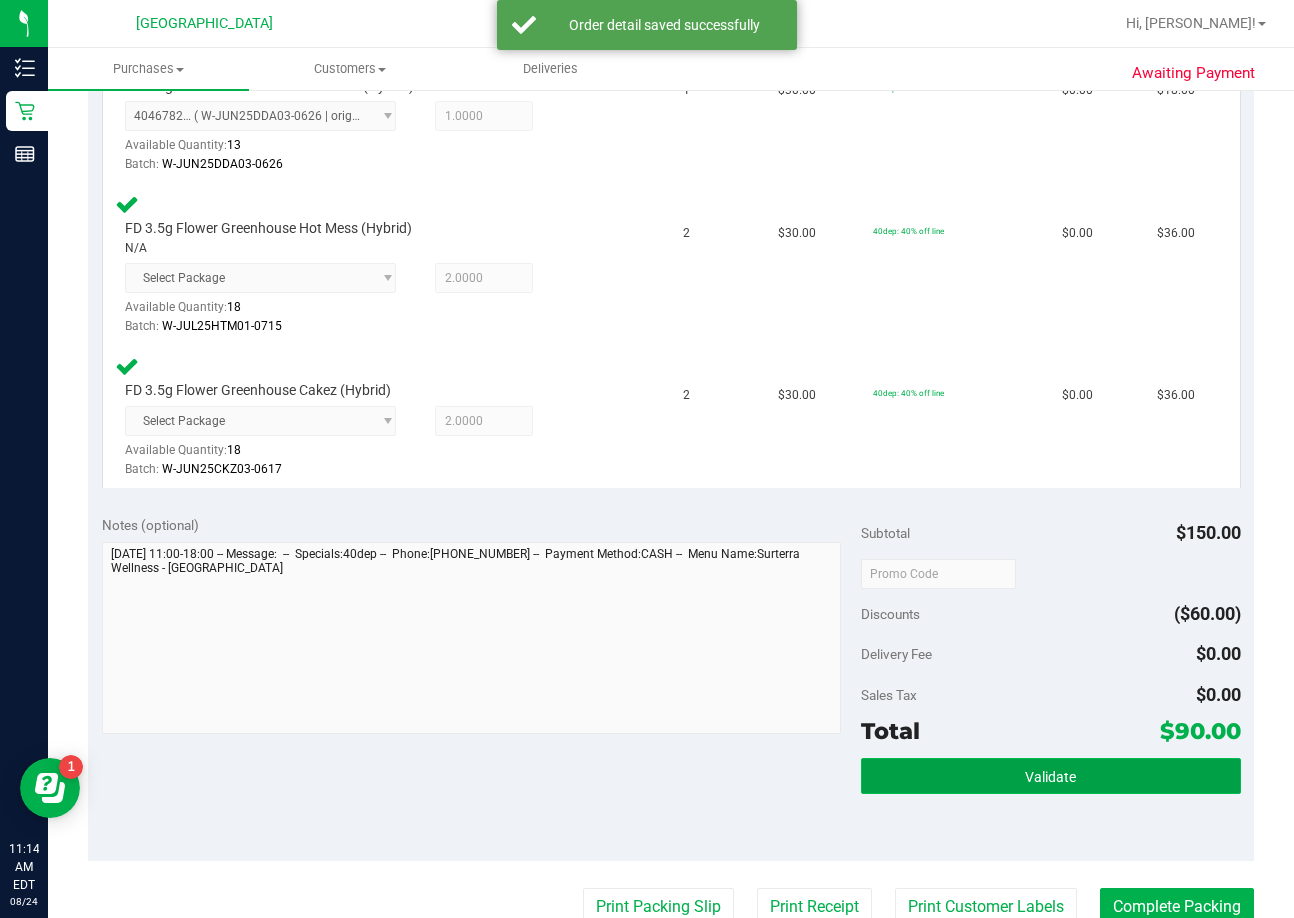
click at [987, 768] on button "Validate" at bounding box center [1051, 776] width 380 height 36
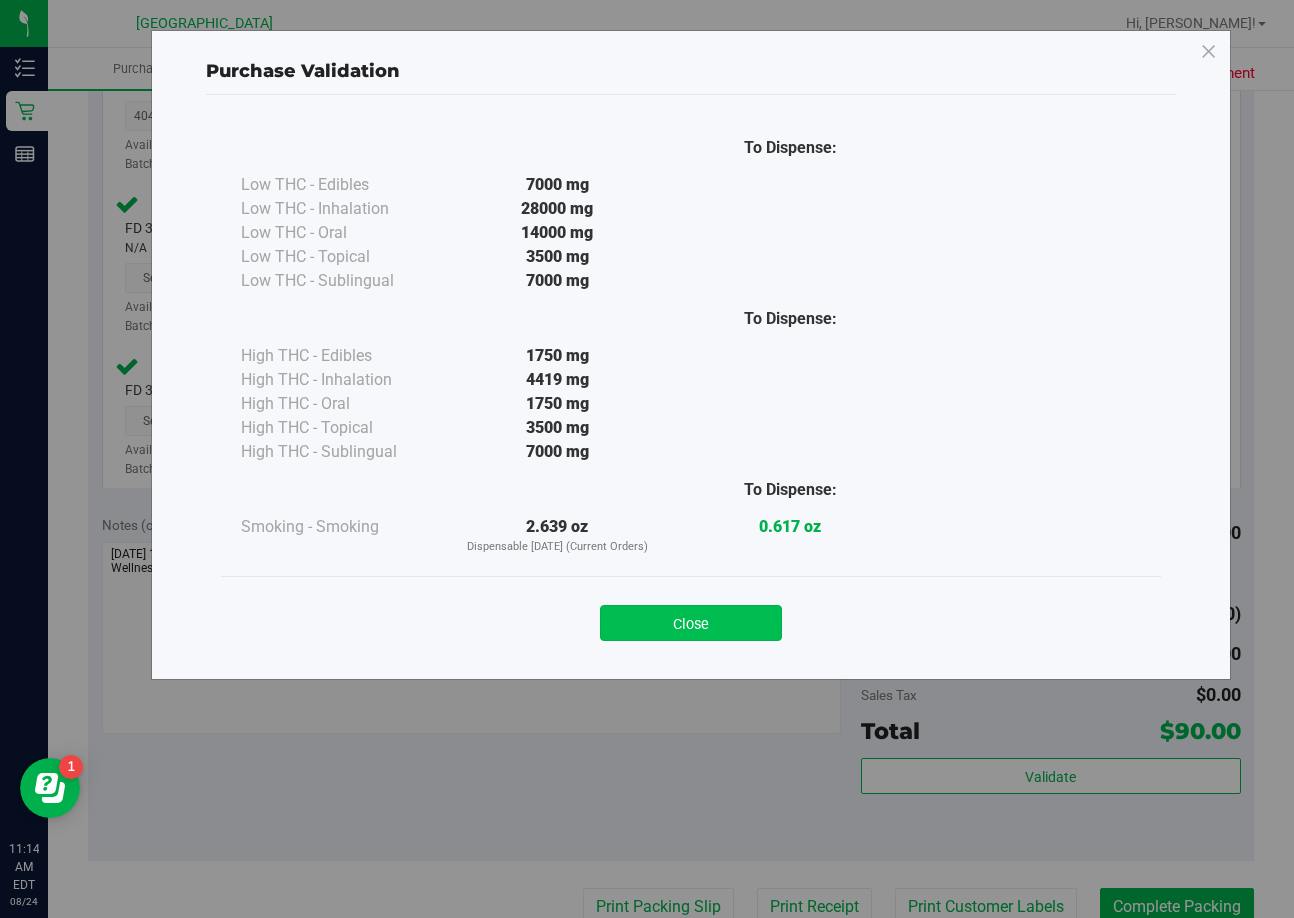
click at [675, 626] on button "Close" at bounding box center [691, 623] width 182 height 36
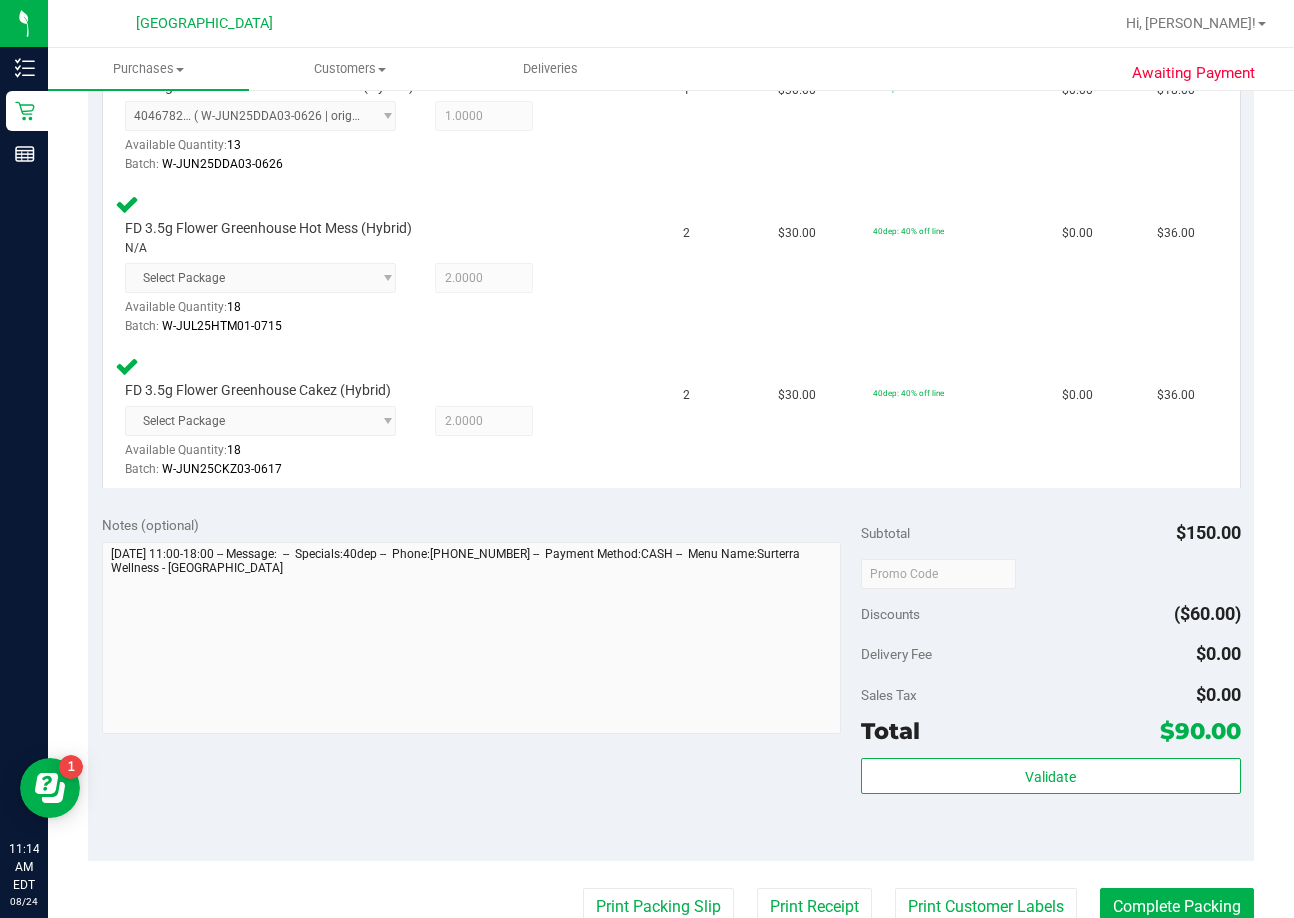
scroll to position [900, 0]
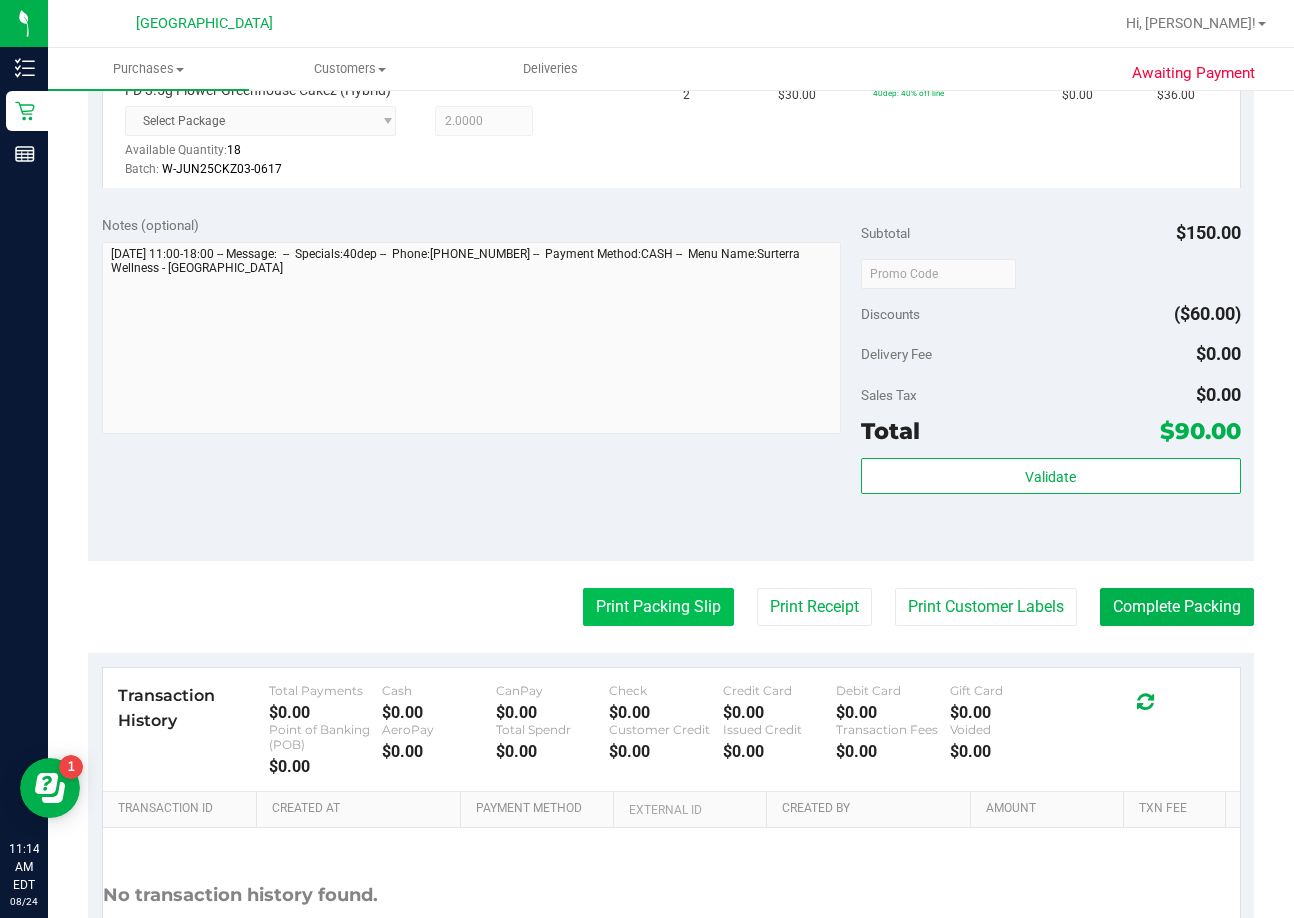
click at [664, 611] on button "Print Packing Slip" at bounding box center [658, 607] width 151 height 38
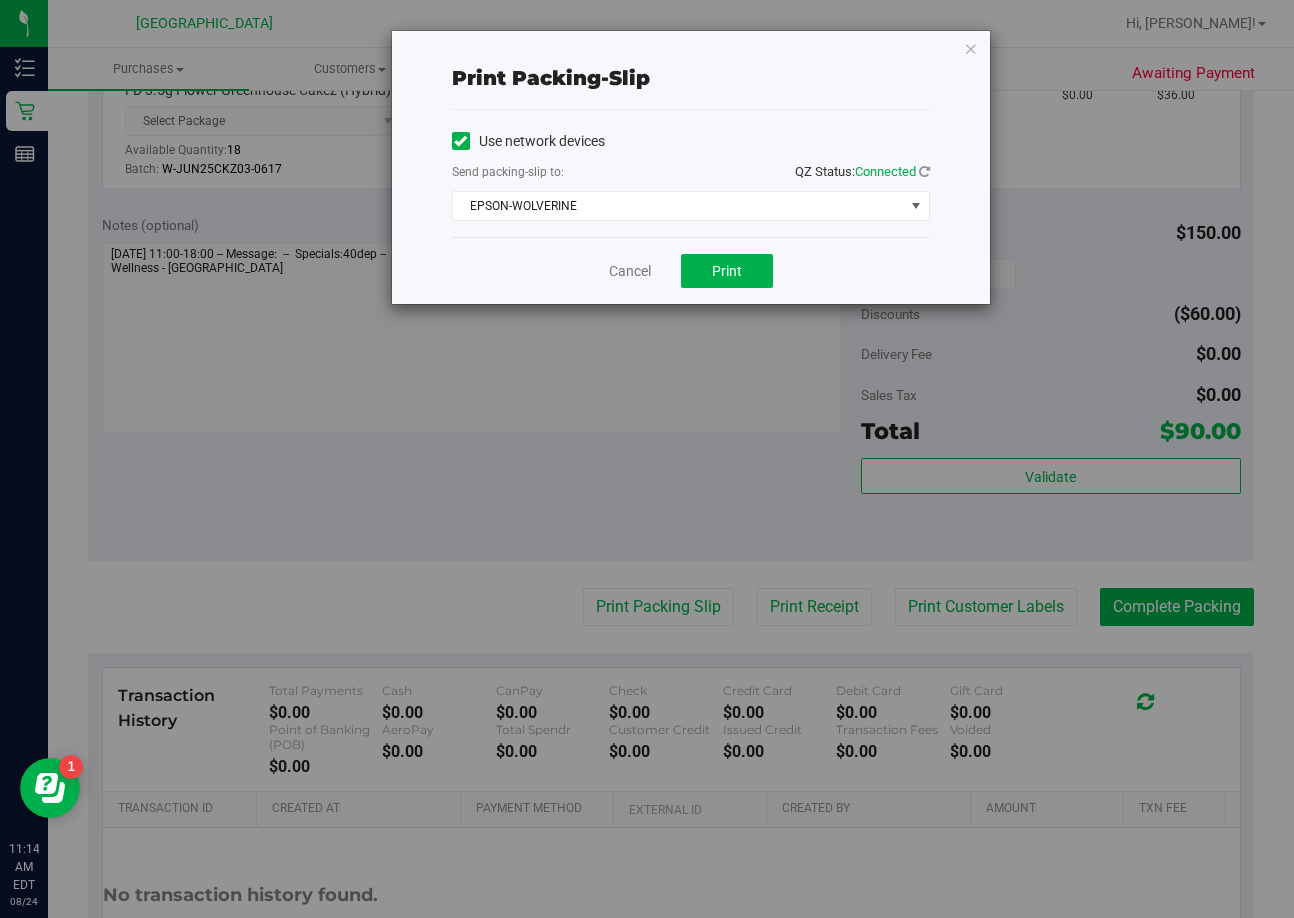
click at [733, 289] on div "Cancel Print" at bounding box center [691, 270] width 478 height 67
click at [754, 273] on button "Print" at bounding box center [727, 271] width 92 height 34
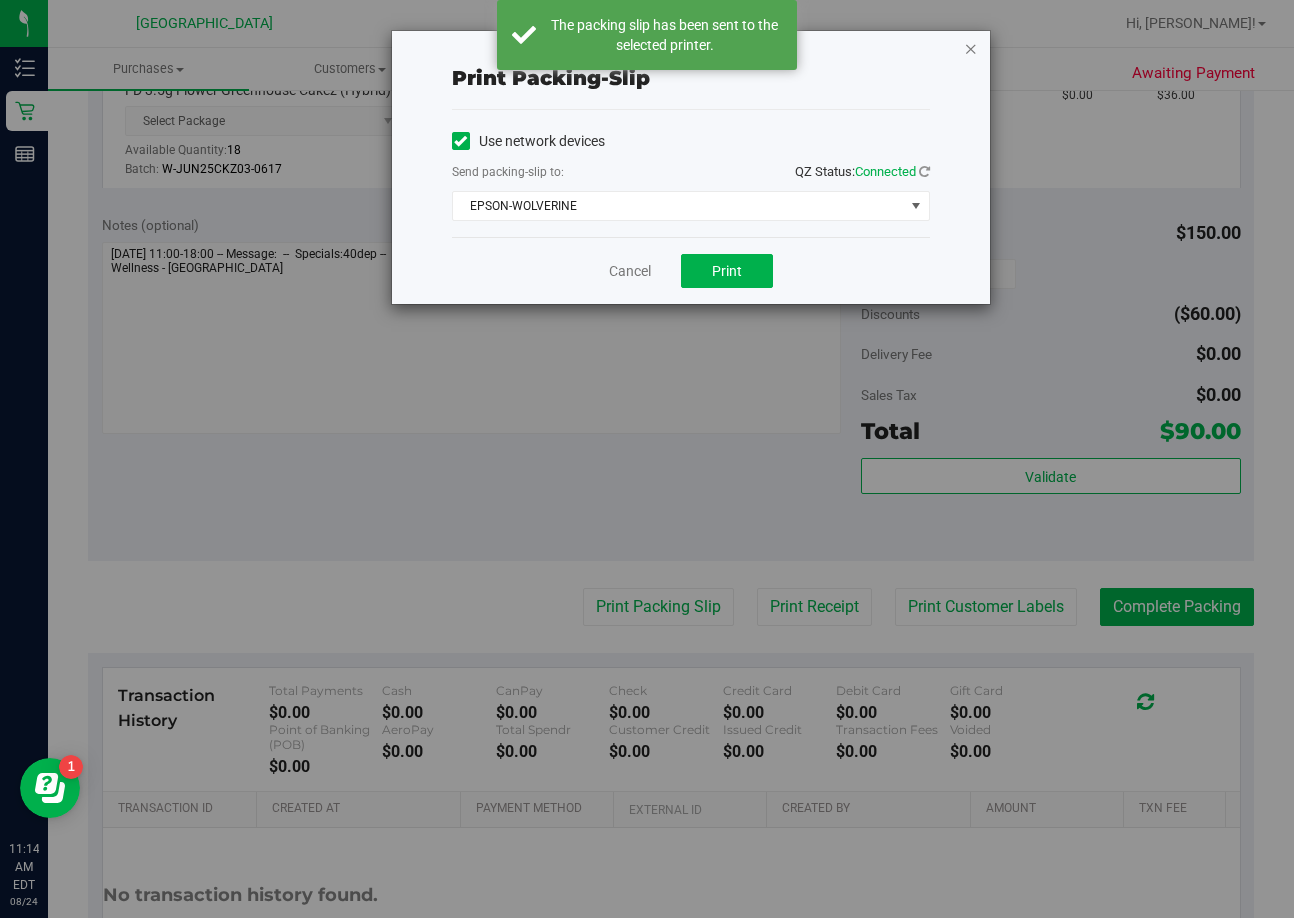
click at [969, 46] on icon "button" at bounding box center [971, 48] width 14 height 24
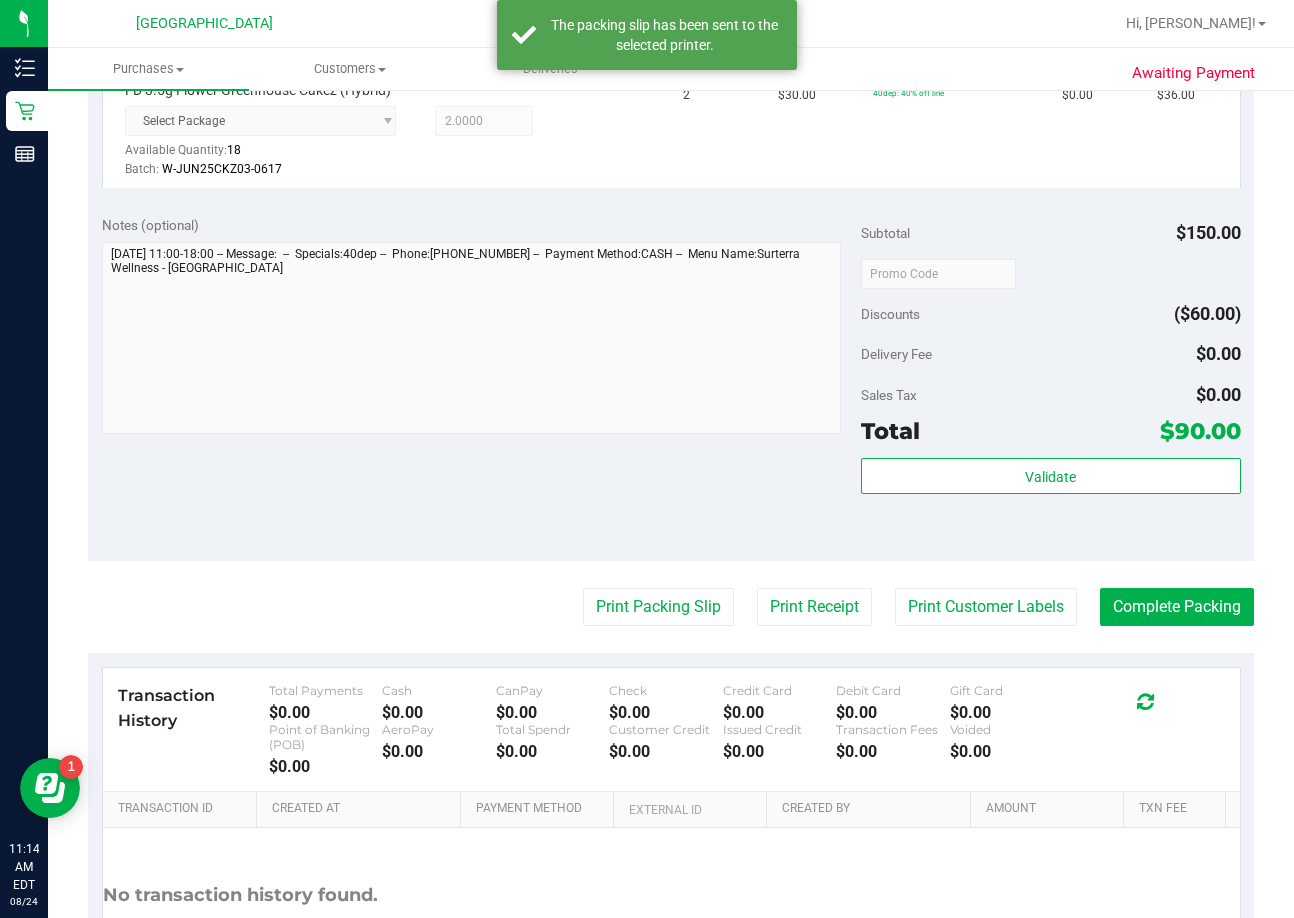
click at [1083, 579] on purchase-details "Back Edit Purchase Cancel Purchase View Profile # 11837699 BioTrack ID: - Submi…" at bounding box center [671, 125] width 1166 height 1834
click at [1100, 594] on button "Complete Packing" at bounding box center [1177, 607] width 154 height 38
